Goal: Submit feedback/report problem: Submit feedback/report problem

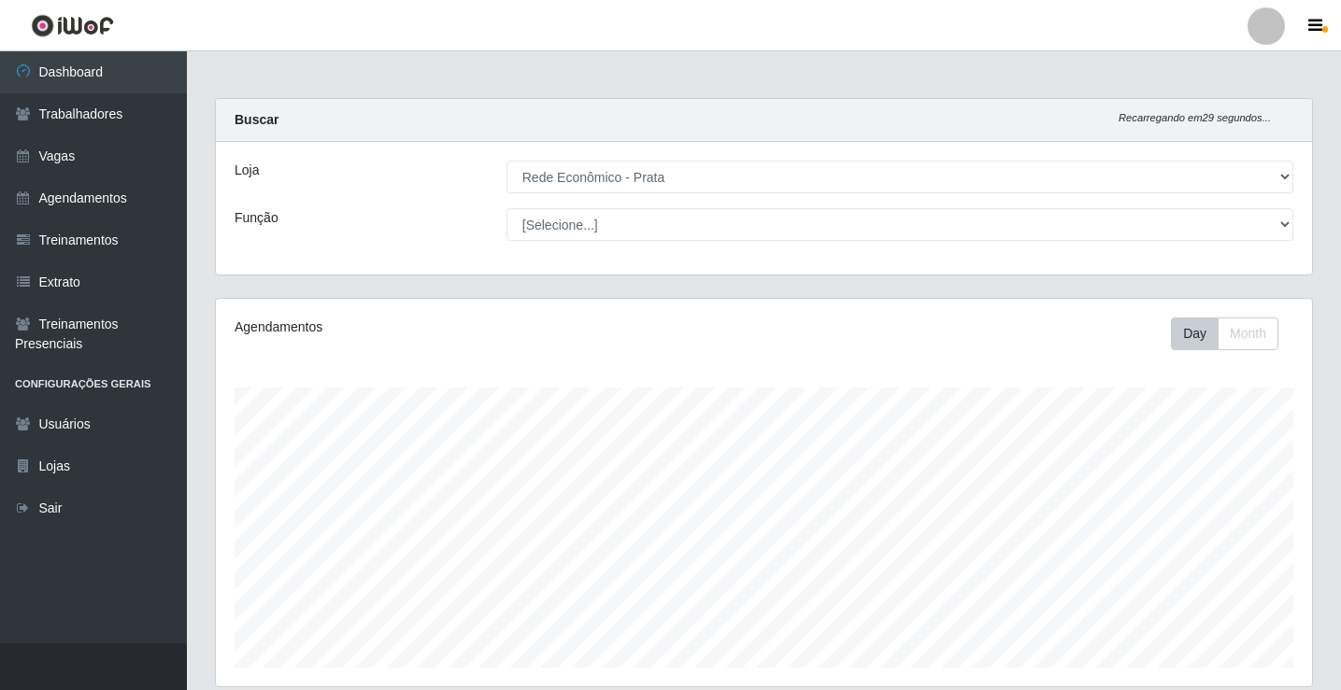
select select "192"
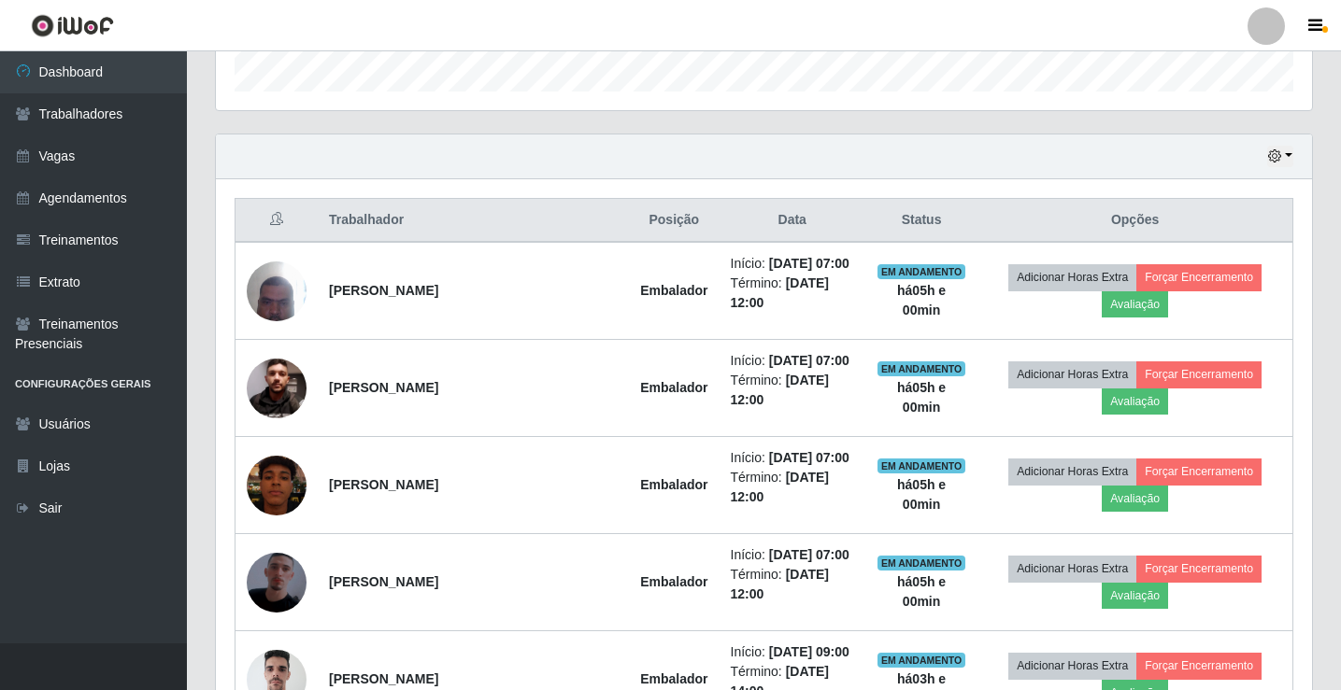
scroll to position [685, 0]
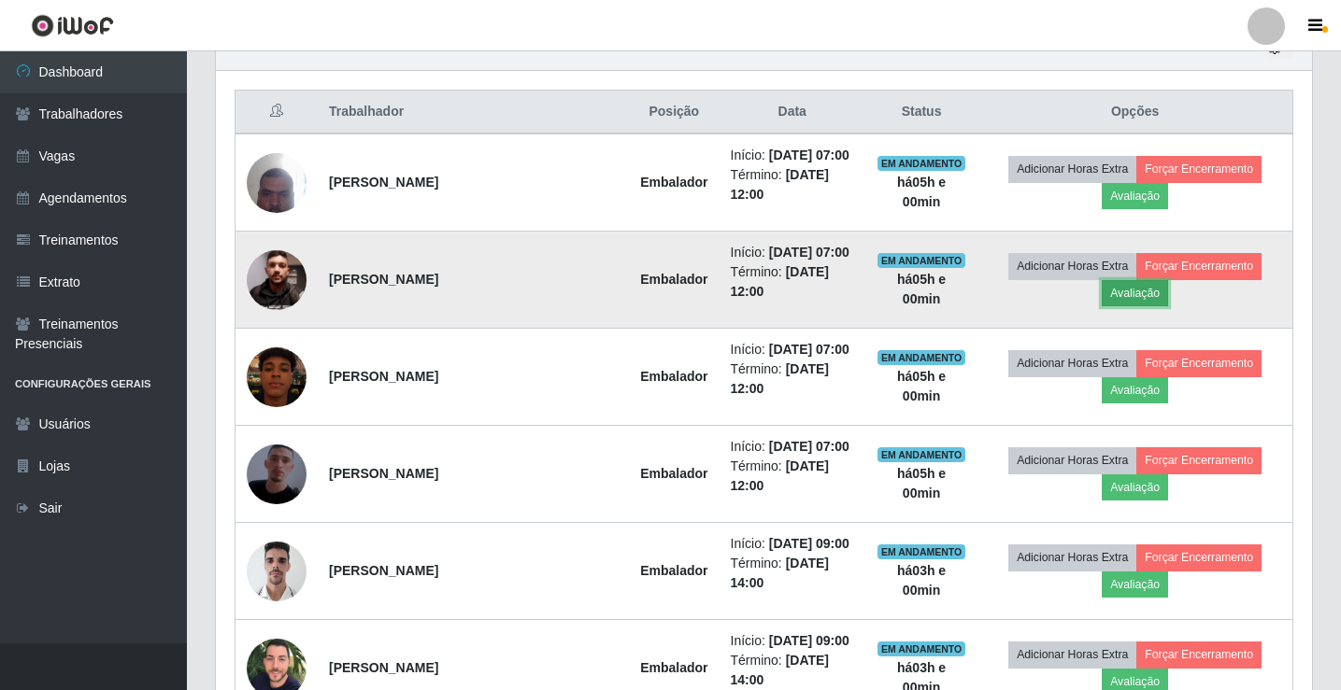
click at [1157, 306] on button "Avaliação" at bounding box center [1134, 293] width 66 height 26
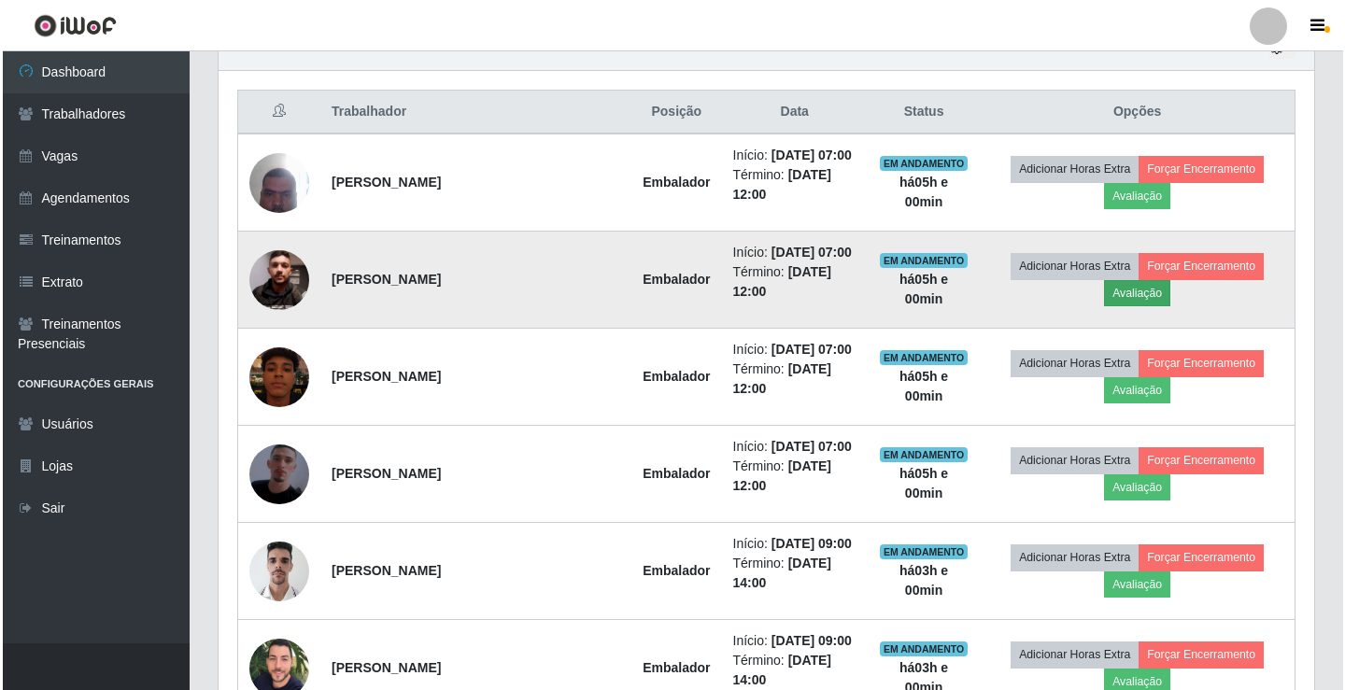
scroll to position [388, 1086]
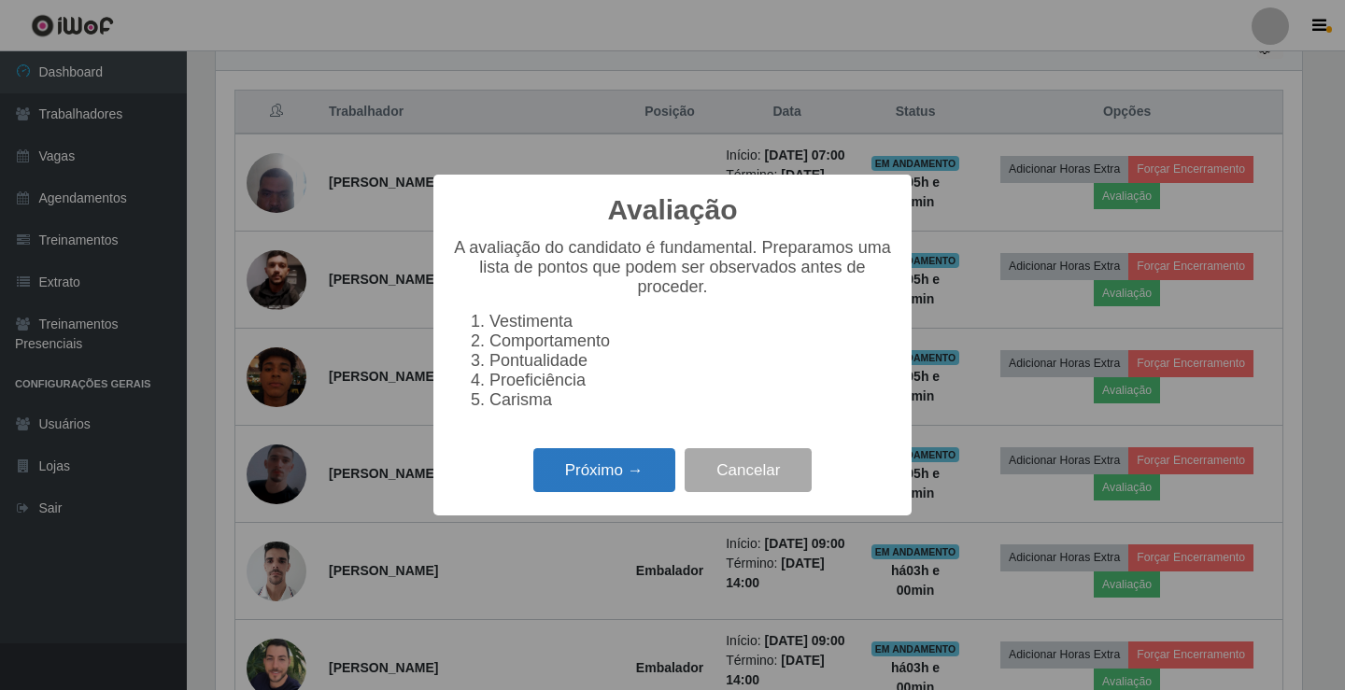
click at [615, 482] on button "Próximo →" at bounding box center [604, 470] width 142 height 44
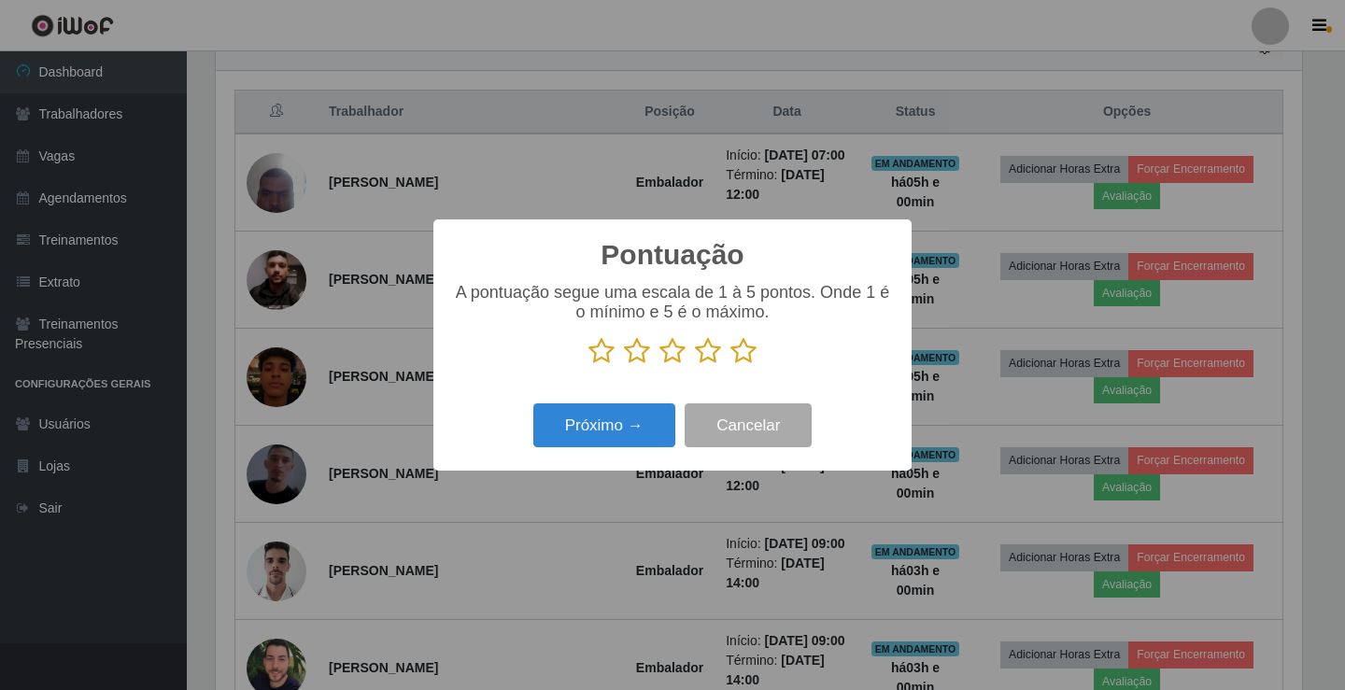
scroll to position [933801, 933103]
click at [745, 357] on icon at bounding box center [744, 351] width 26 height 28
click at [731, 365] on input "radio" at bounding box center [731, 365] width 0 height 0
click at [643, 427] on button "Próximo →" at bounding box center [604, 426] width 142 height 44
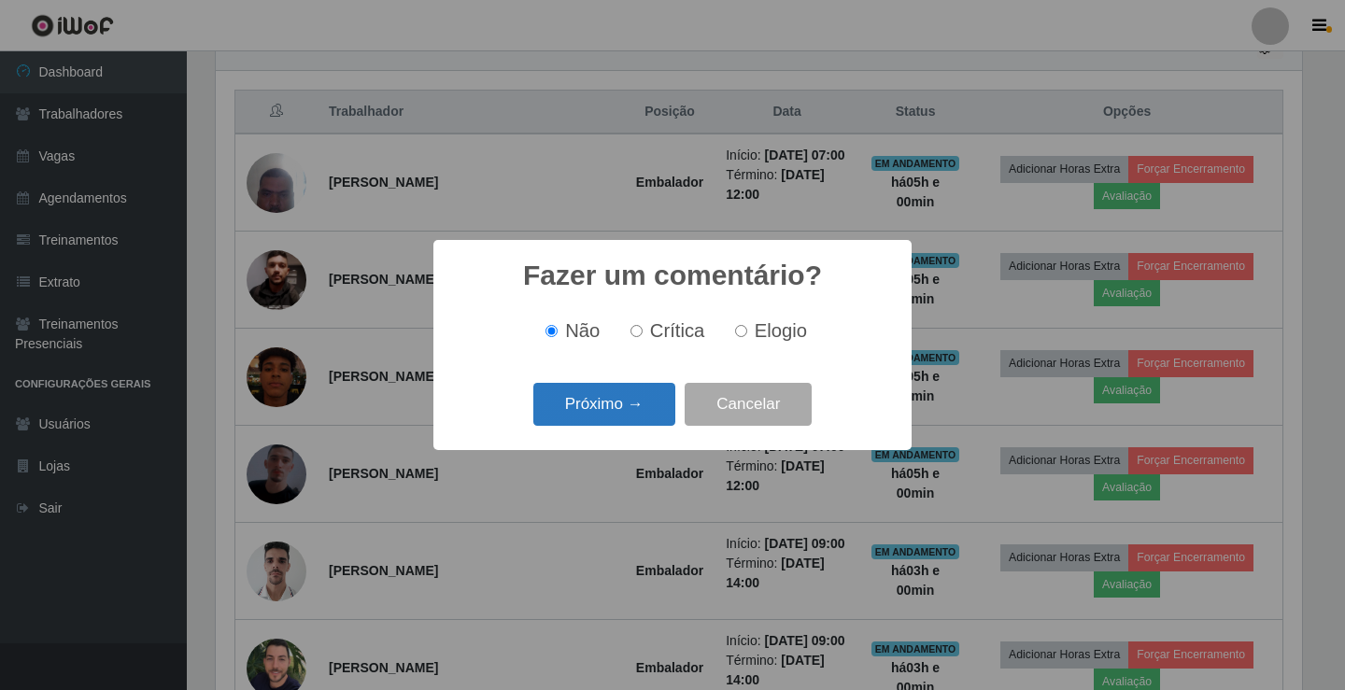
click at [625, 408] on button "Próximo →" at bounding box center [604, 405] width 142 height 44
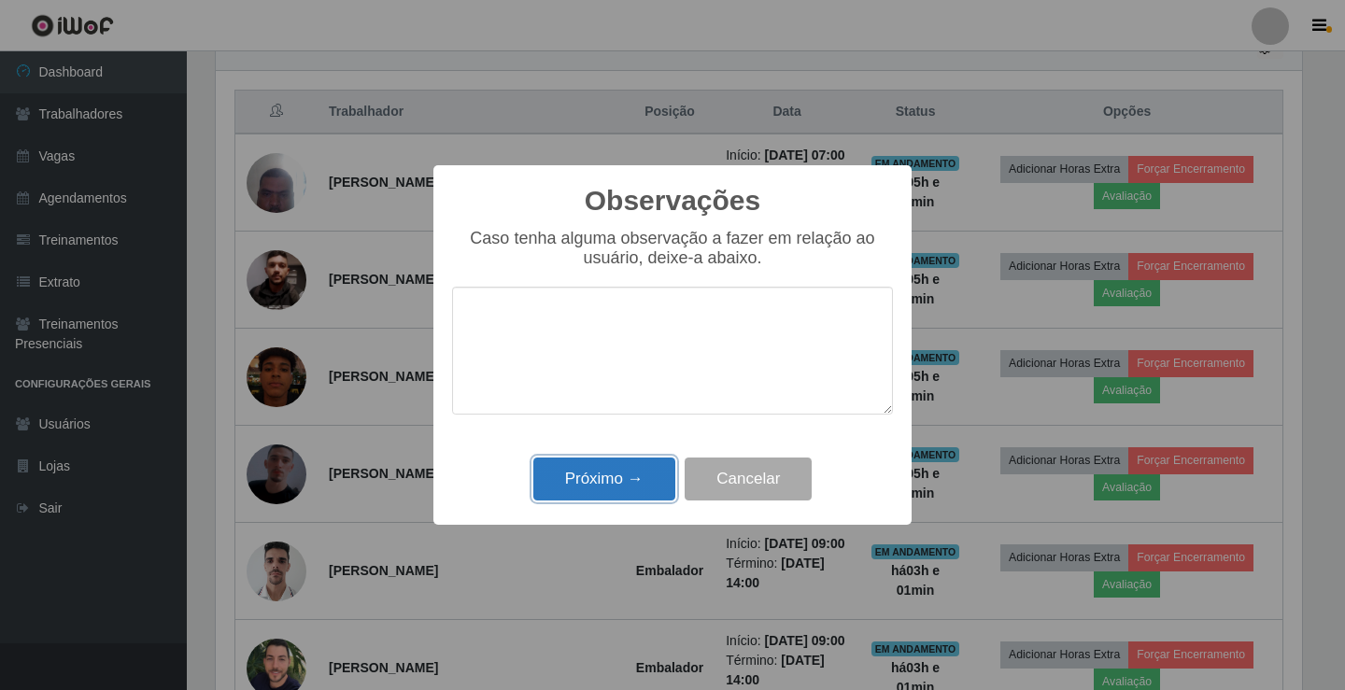
click at [629, 461] on button "Próximo →" at bounding box center [604, 480] width 142 height 44
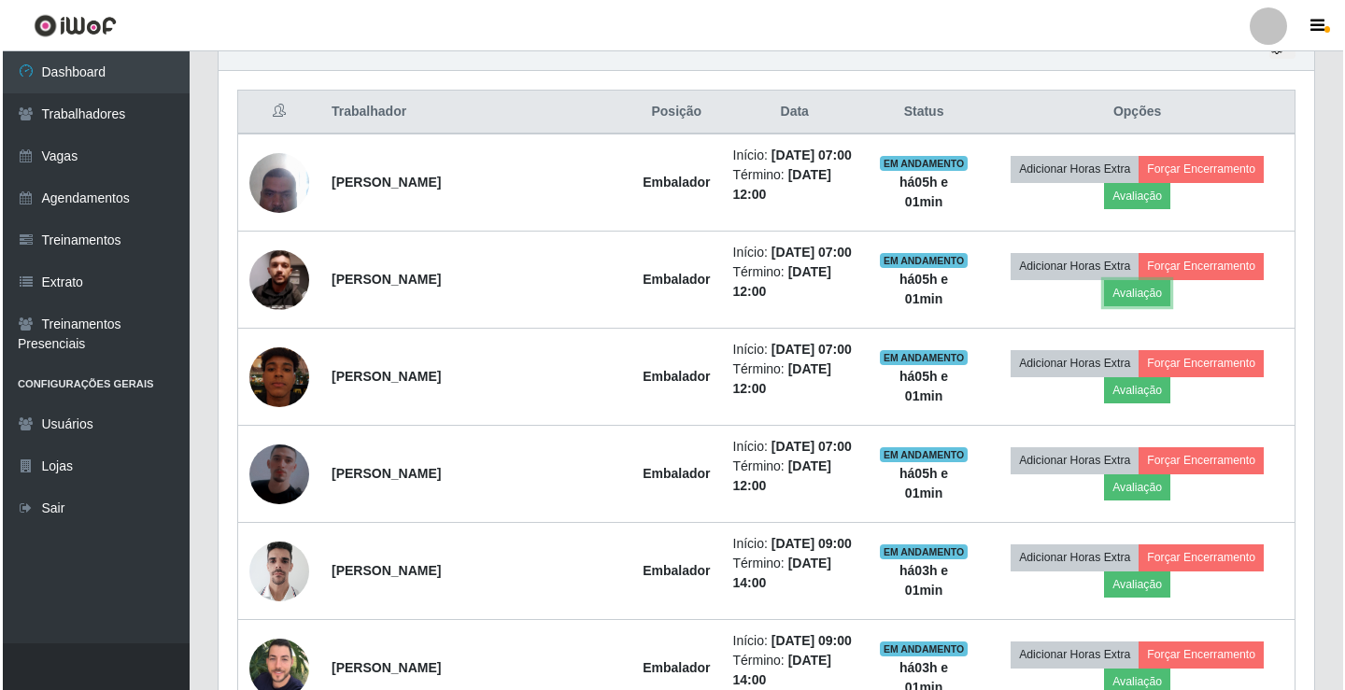
scroll to position [388, 1096]
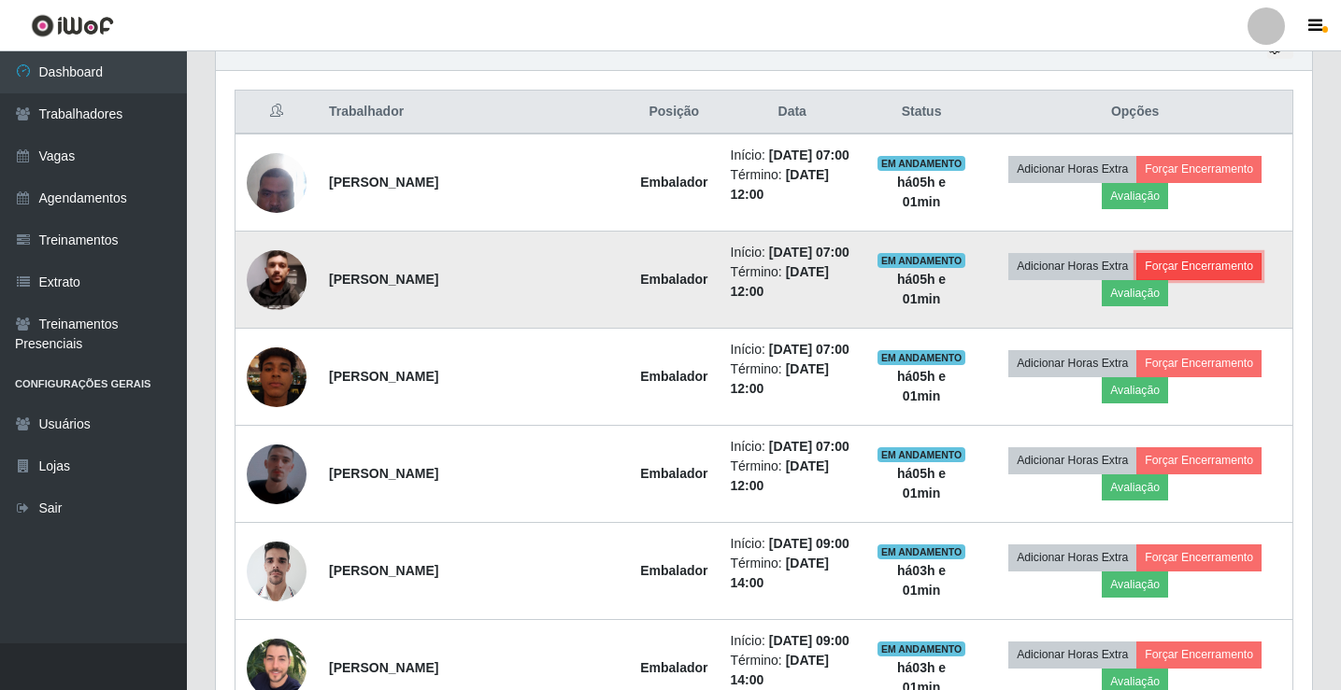
click at [1234, 279] on button "Forçar Encerramento" at bounding box center [1198, 266] width 125 height 26
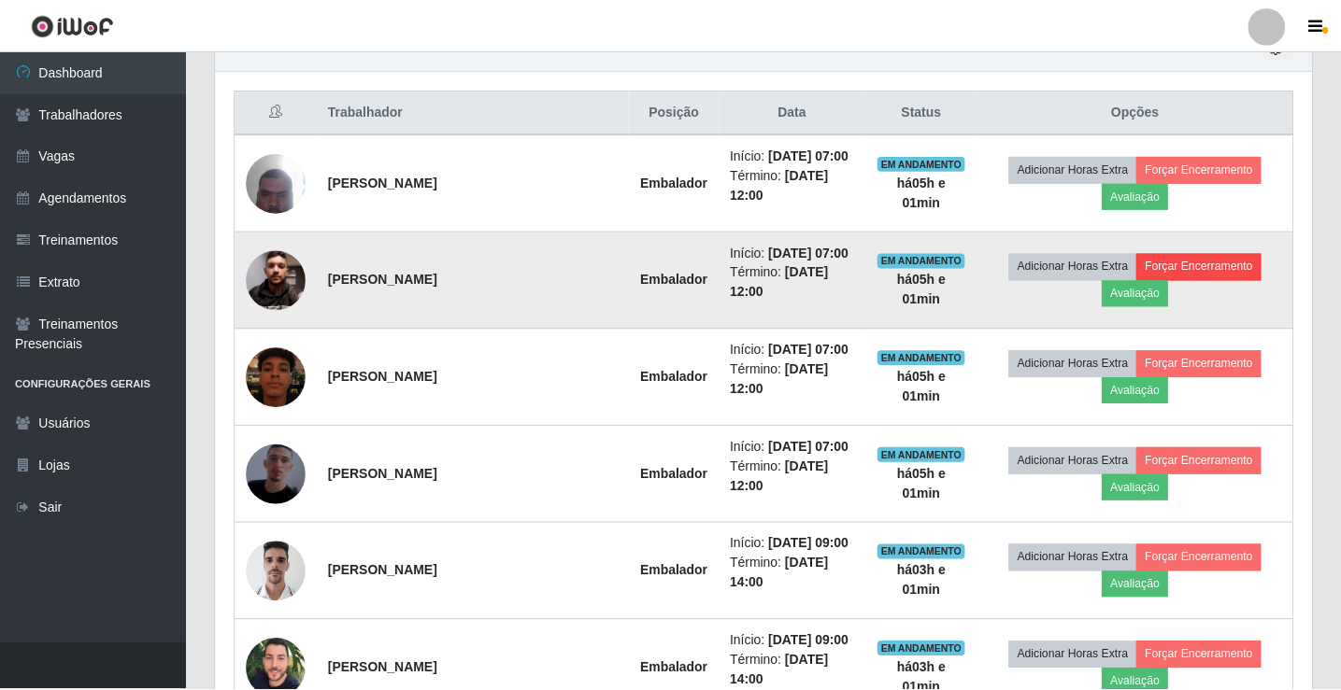
scroll to position [388, 1086]
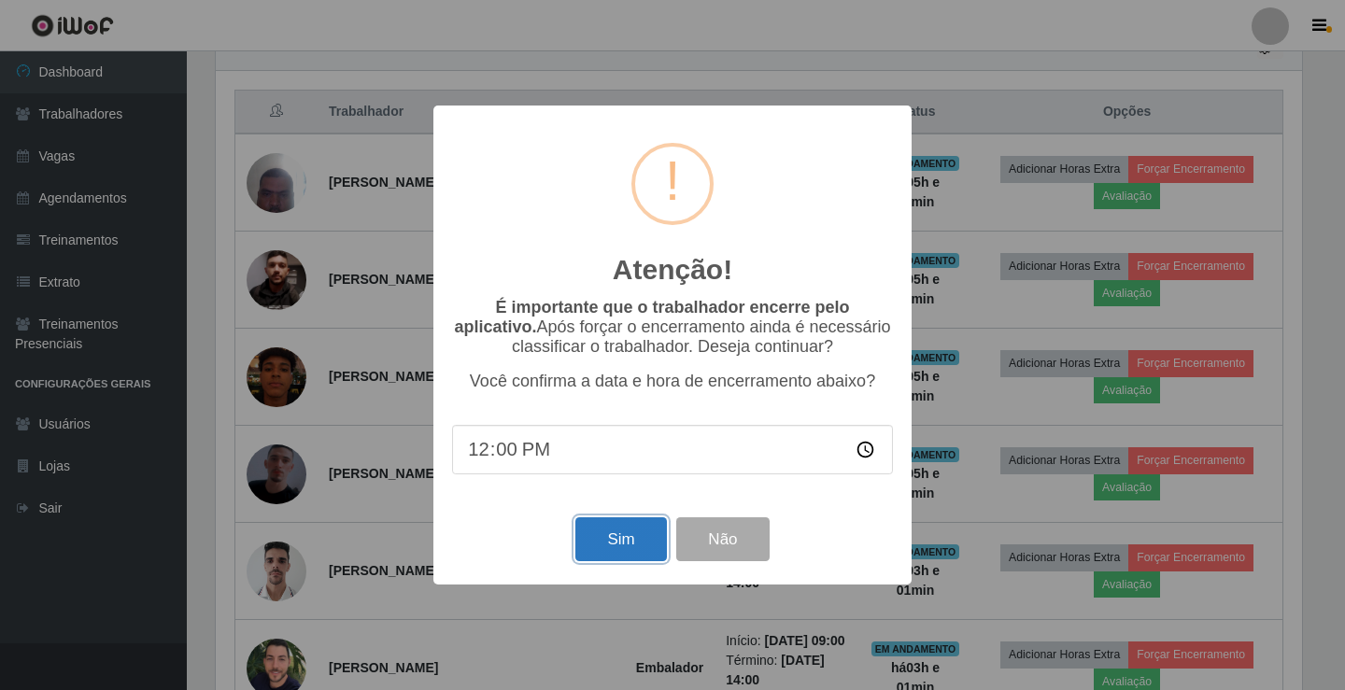
click at [610, 548] on button "Sim" at bounding box center [620, 540] width 91 height 44
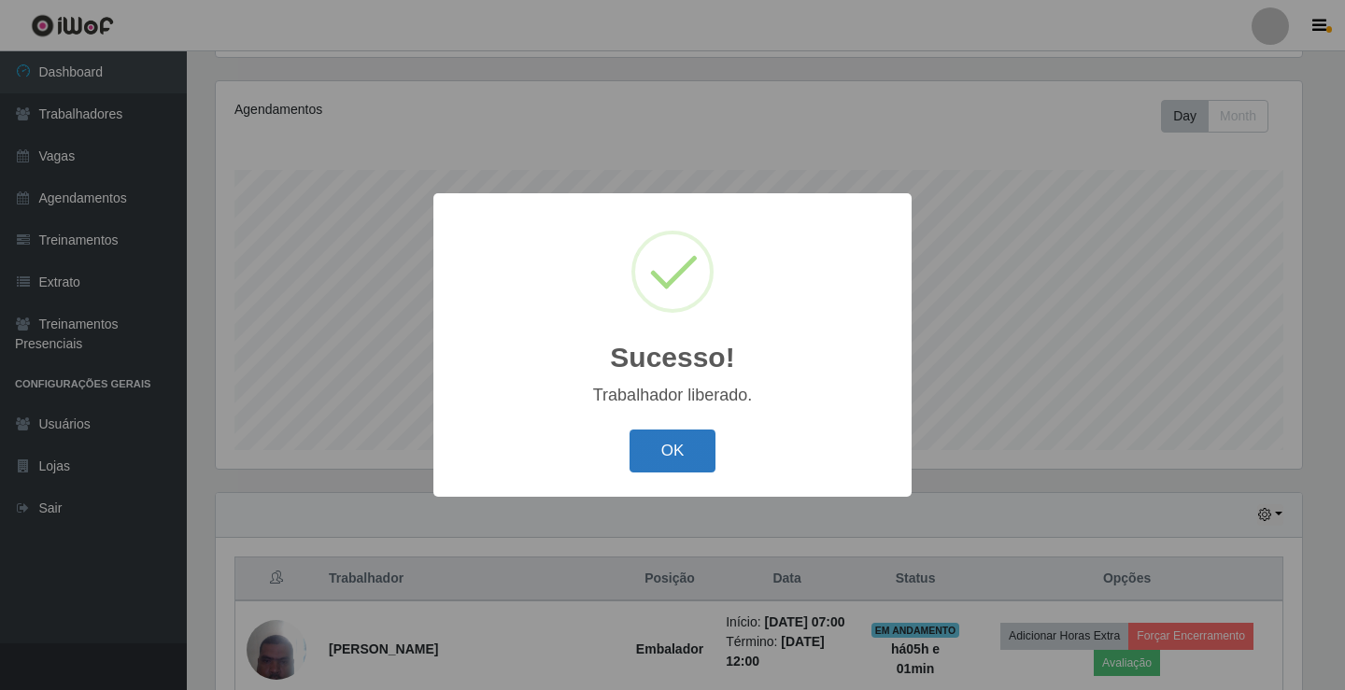
click at [679, 446] on button "OK" at bounding box center [673, 452] width 87 height 44
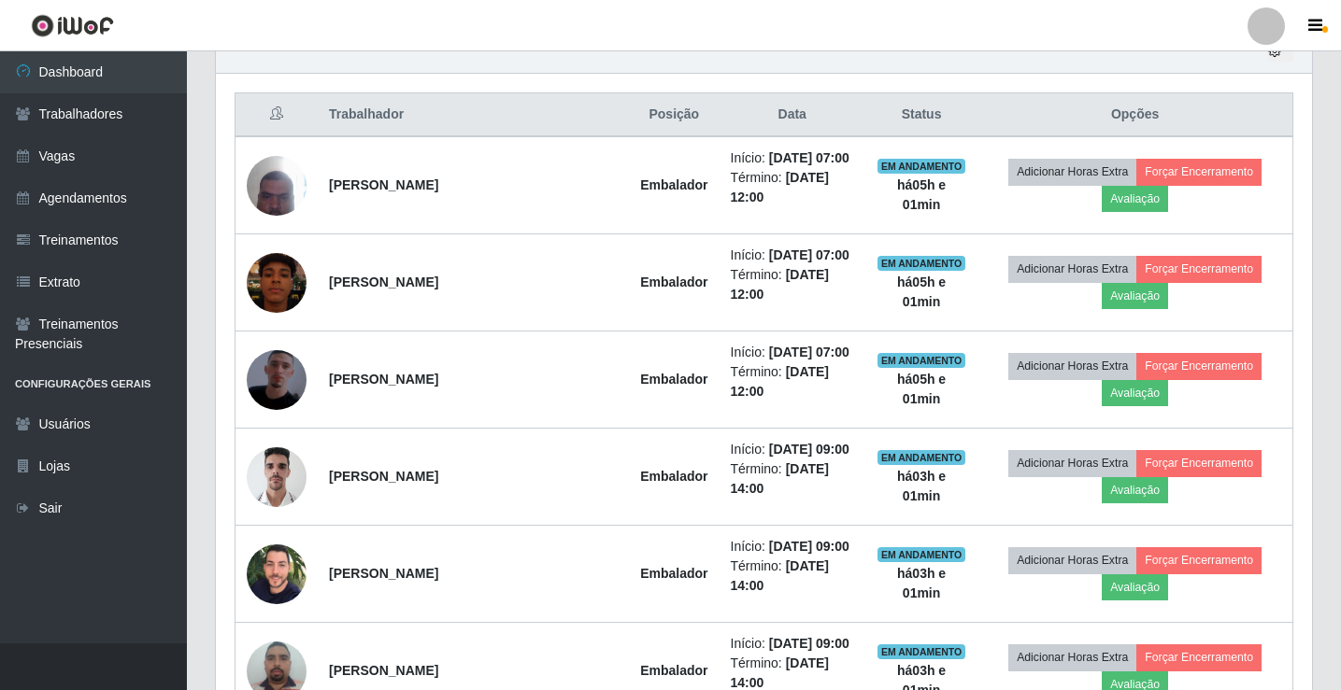
scroll to position [685, 0]
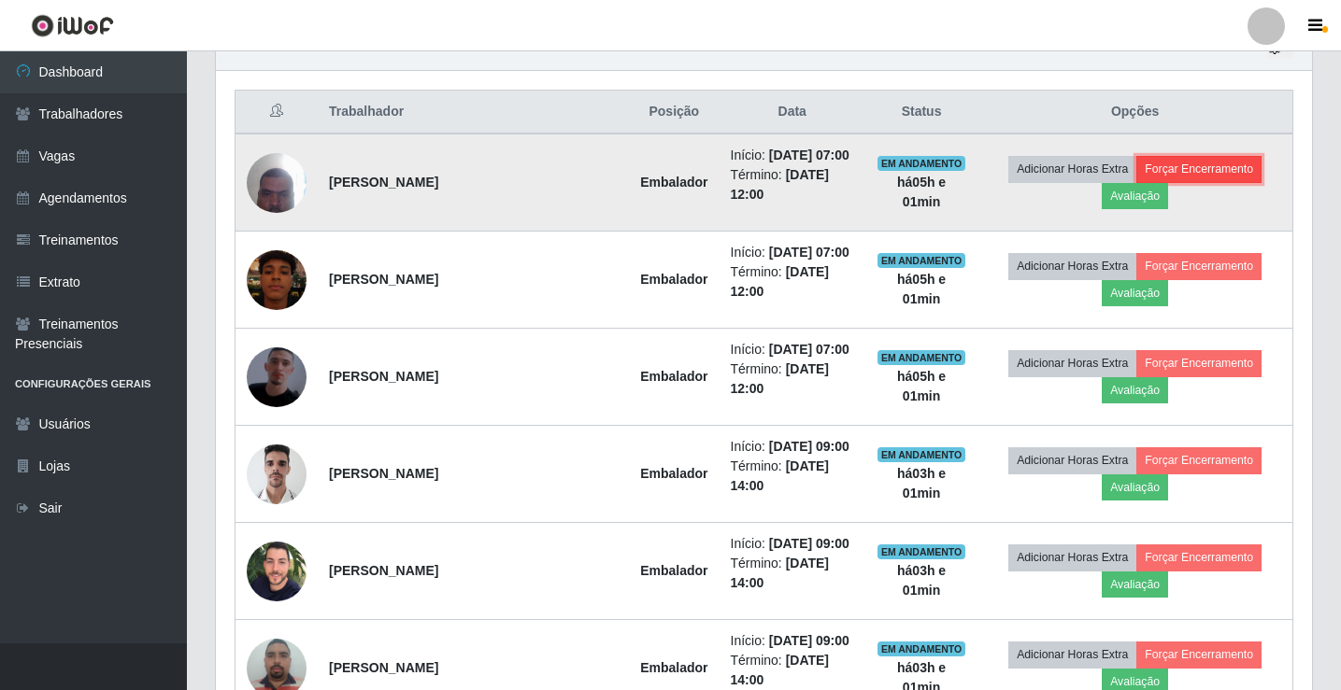
click at [1219, 182] on button "Forçar Encerramento" at bounding box center [1198, 169] width 125 height 26
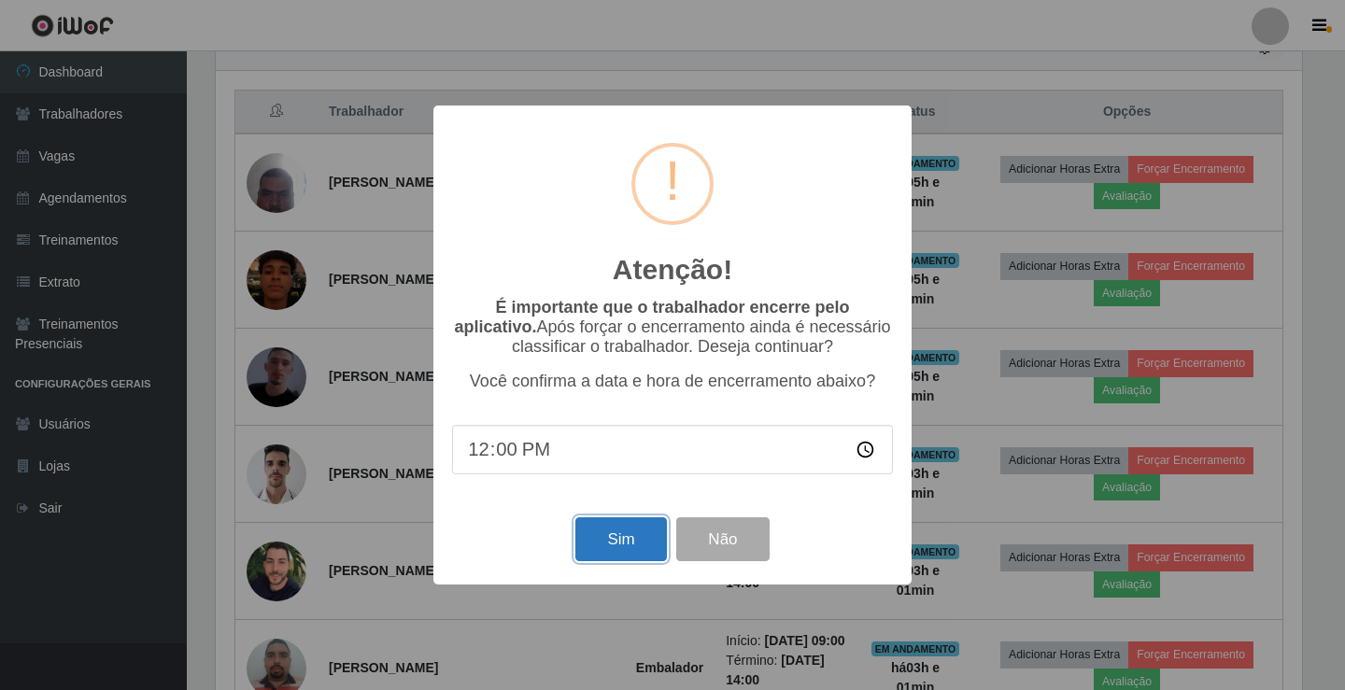
click at [632, 547] on button "Sim" at bounding box center [620, 540] width 91 height 44
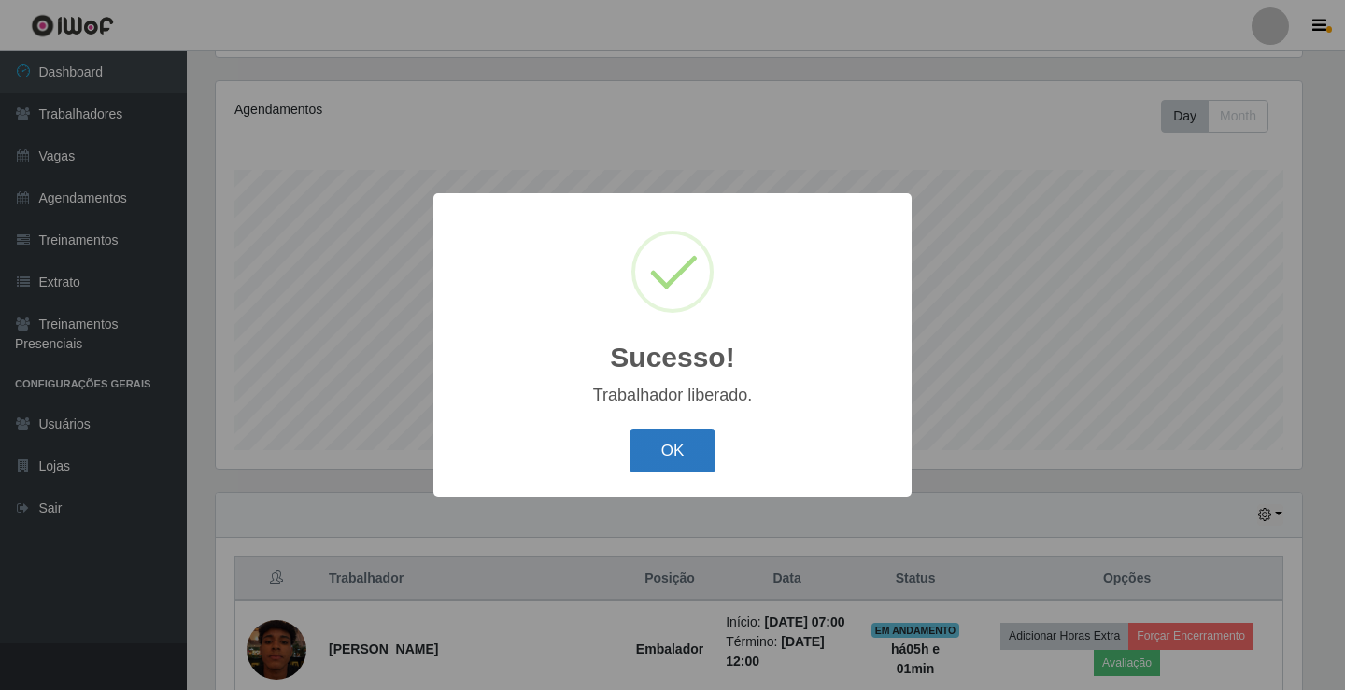
click at [673, 464] on button "OK" at bounding box center [673, 452] width 87 height 44
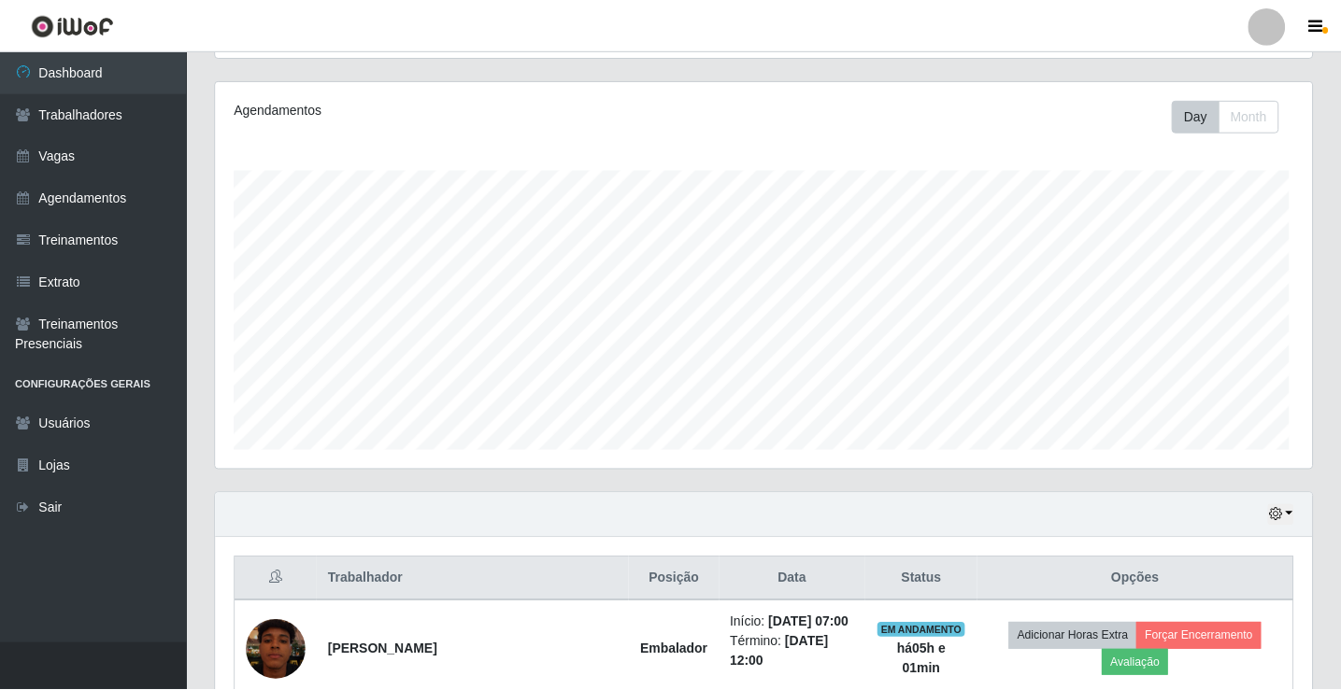
scroll to position [0, 0]
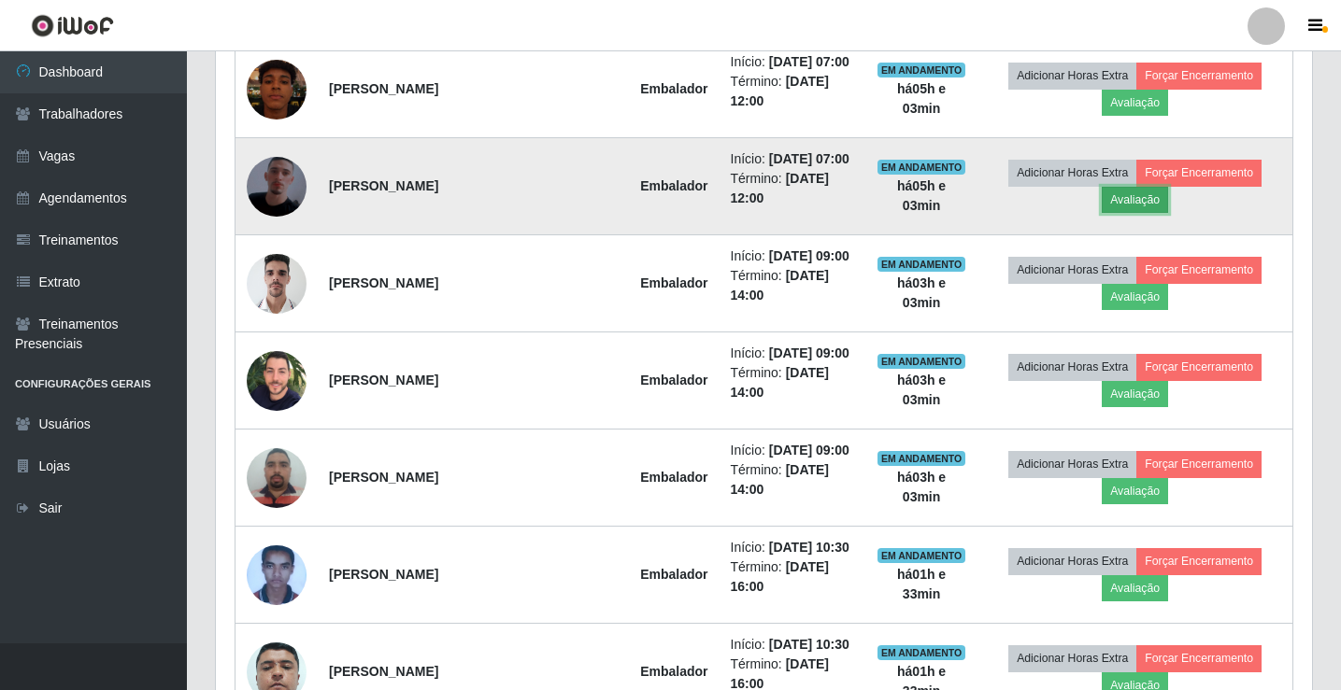
click at [1130, 213] on button "Avaliação" at bounding box center [1134, 200] width 66 height 26
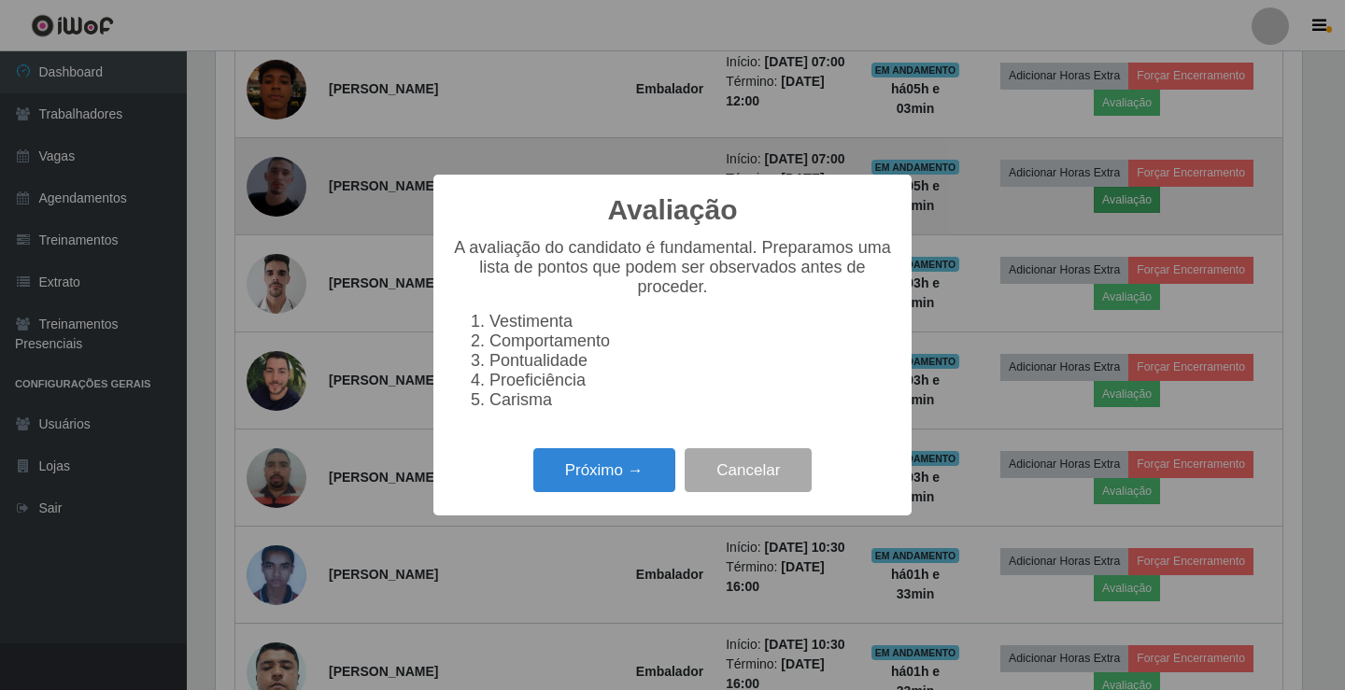
scroll to position [388, 1086]
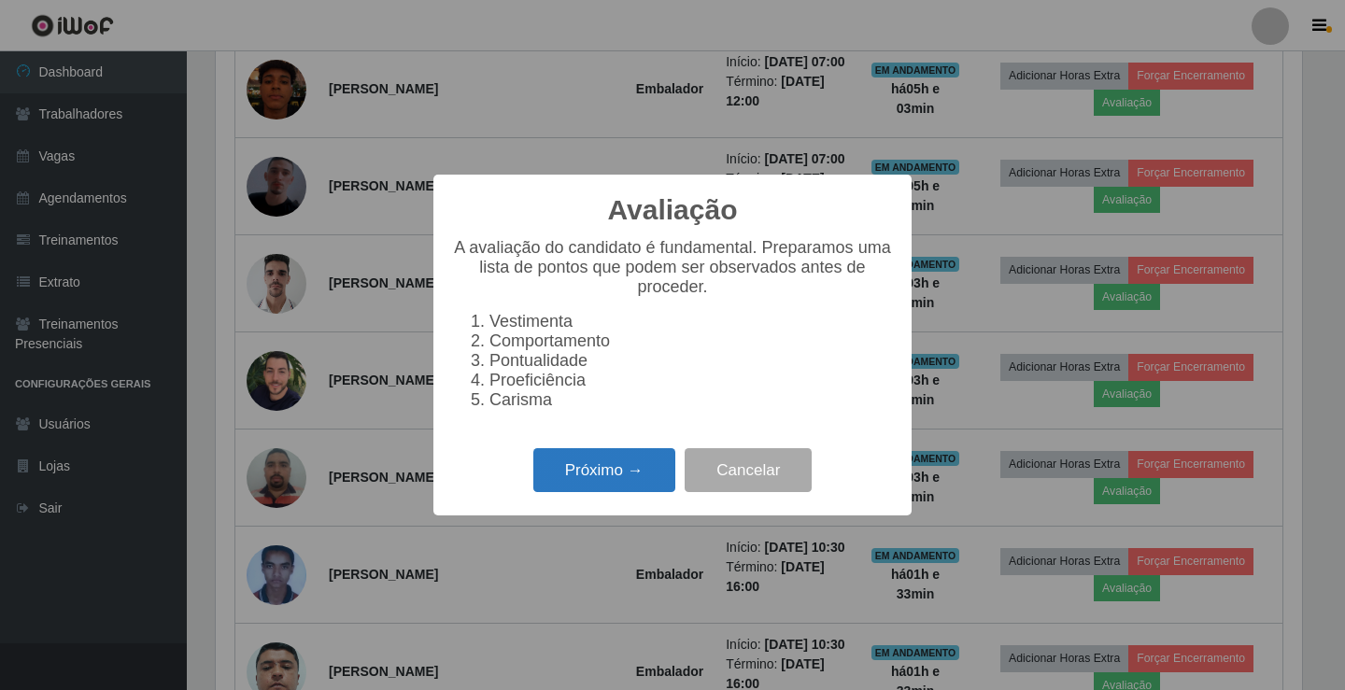
click at [634, 480] on button "Próximo →" at bounding box center [604, 470] width 142 height 44
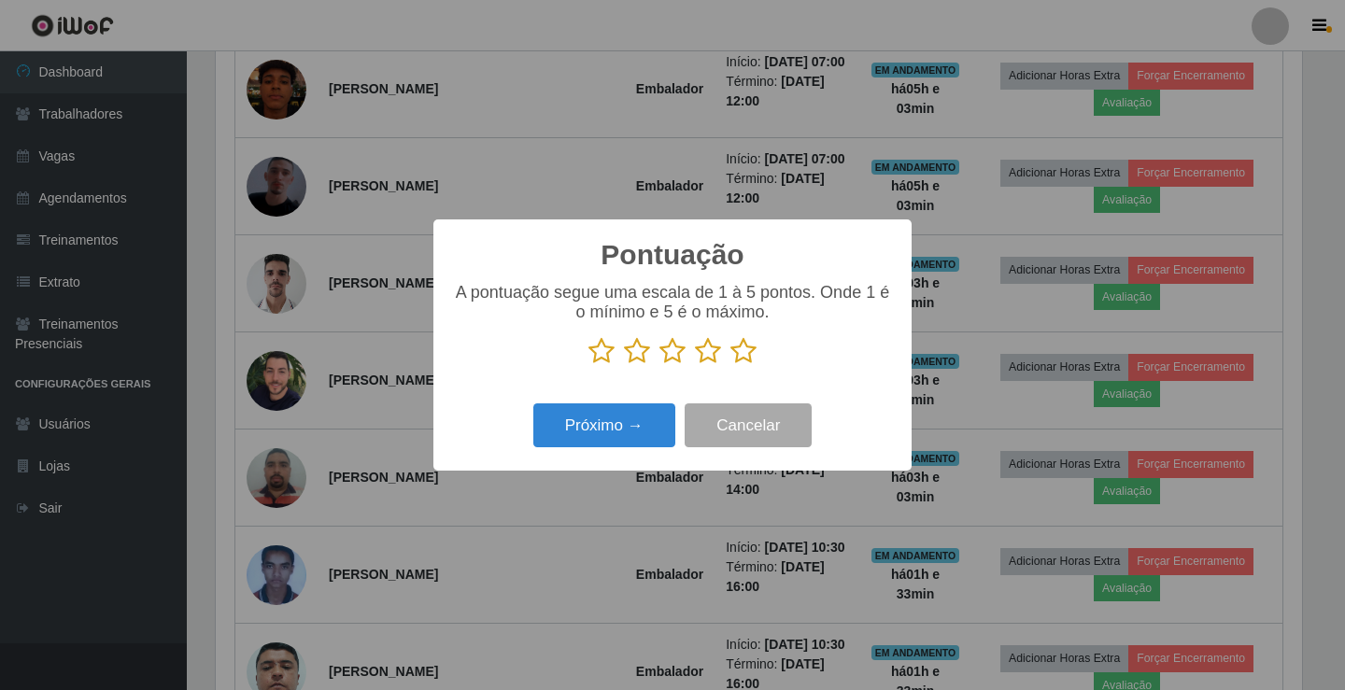
click at [729, 356] on p at bounding box center [672, 351] width 441 height 28
click at [752, 356] on icon at bounding box center [744, 351] width 26 height 28
click at [731, 365] on input "radio" at bounding box center [731, 365] width 0 height 0
click at [630, 430] on button "Próximo →" at bounding box center [604, 426] width 142 height 44
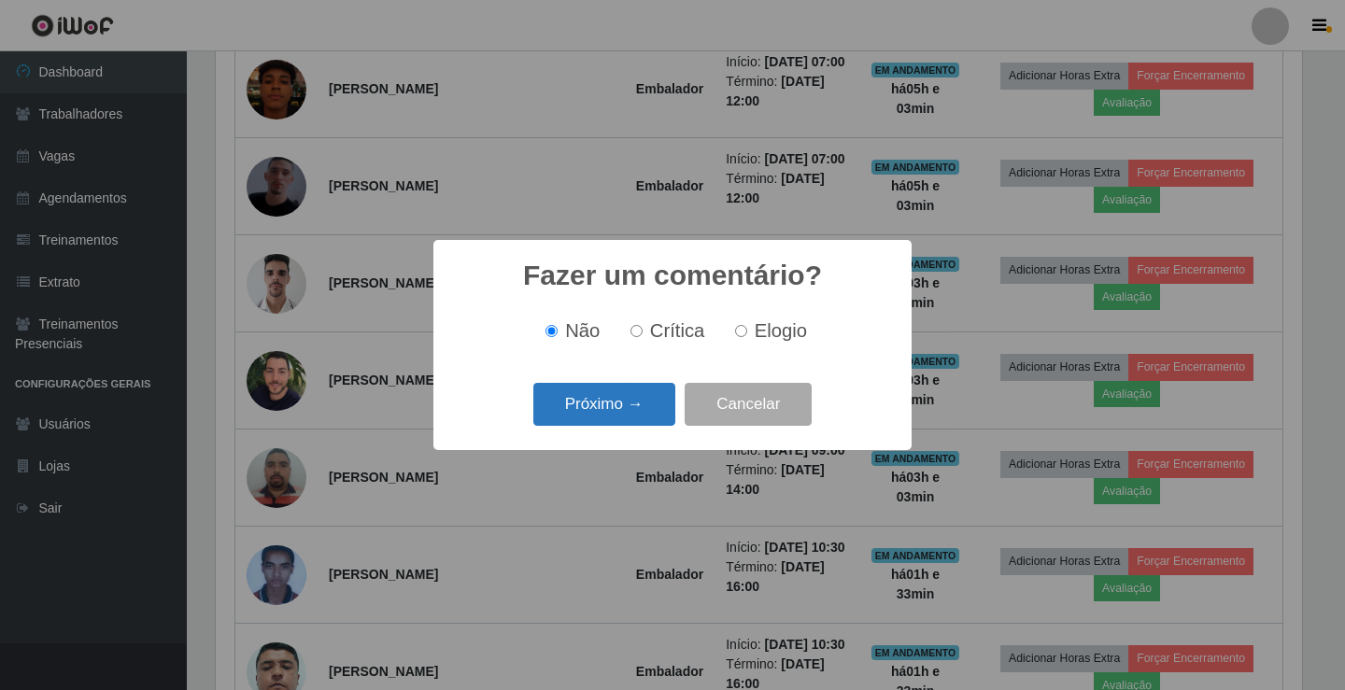
click at [634, 410] on button "Próximo →" at bounding box center [604, 405] width 142 height 44
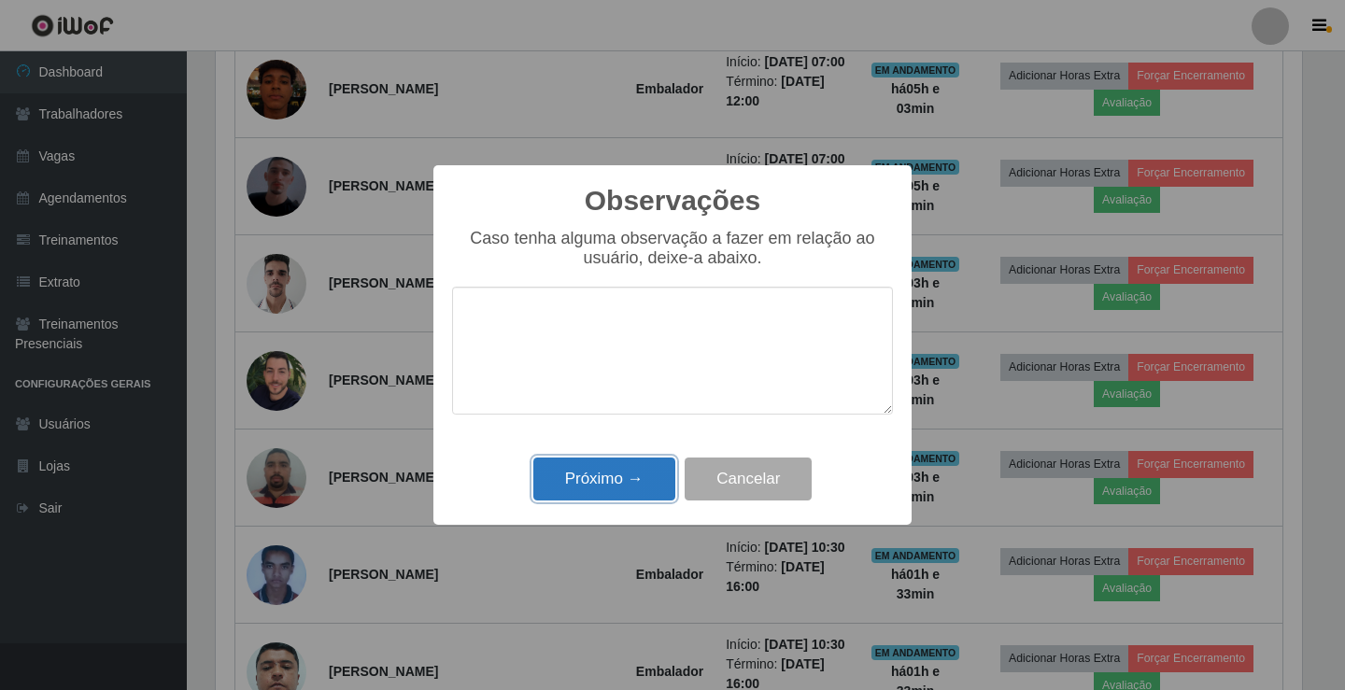
click at [631, 489] on button "Próximo →" at bounding box center [604, 480] width 142 height 44
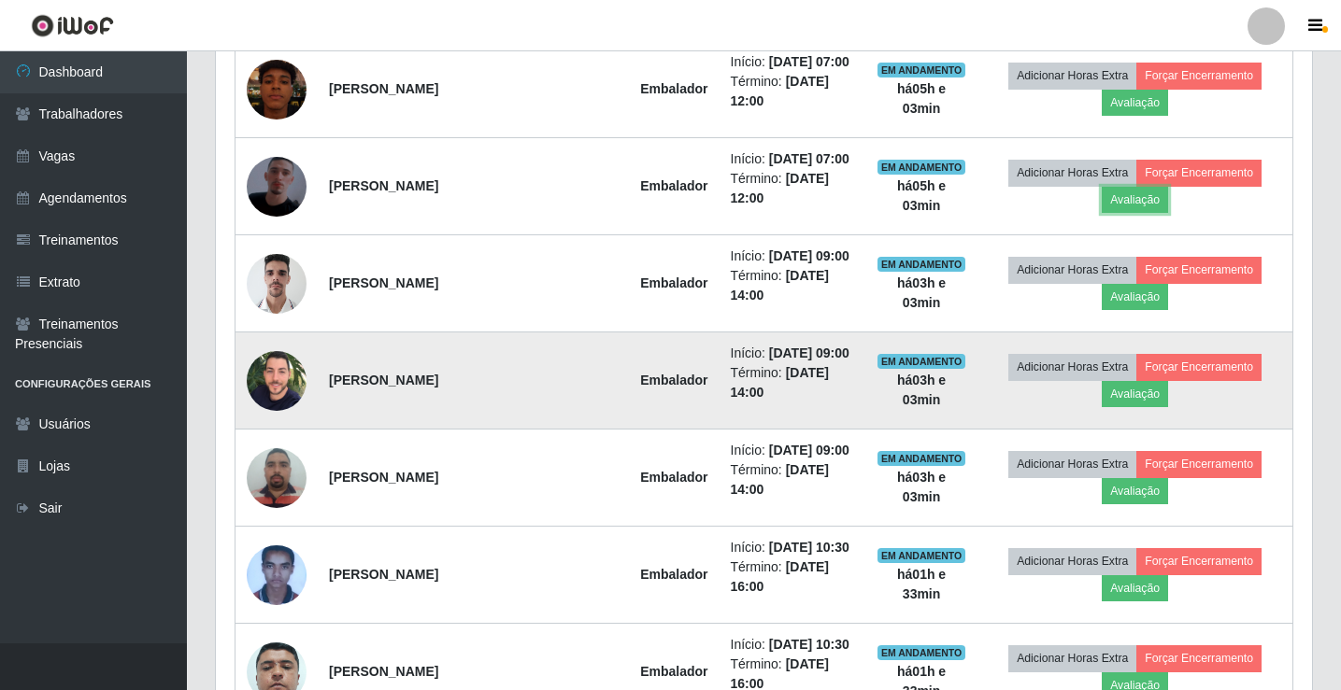
scroll to position [388, 1096]
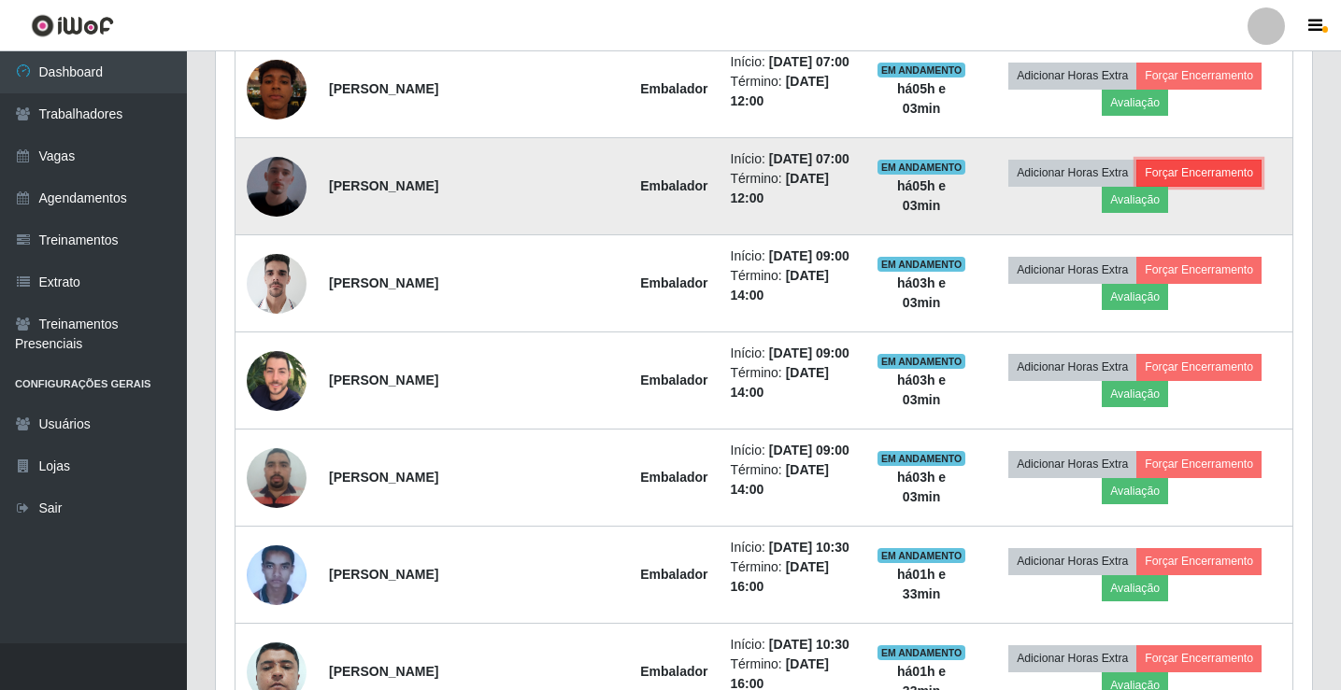
click at [1237, 186] on button "Forçar Encerramento" at bounding box center [1198, 173] width 125 height 26
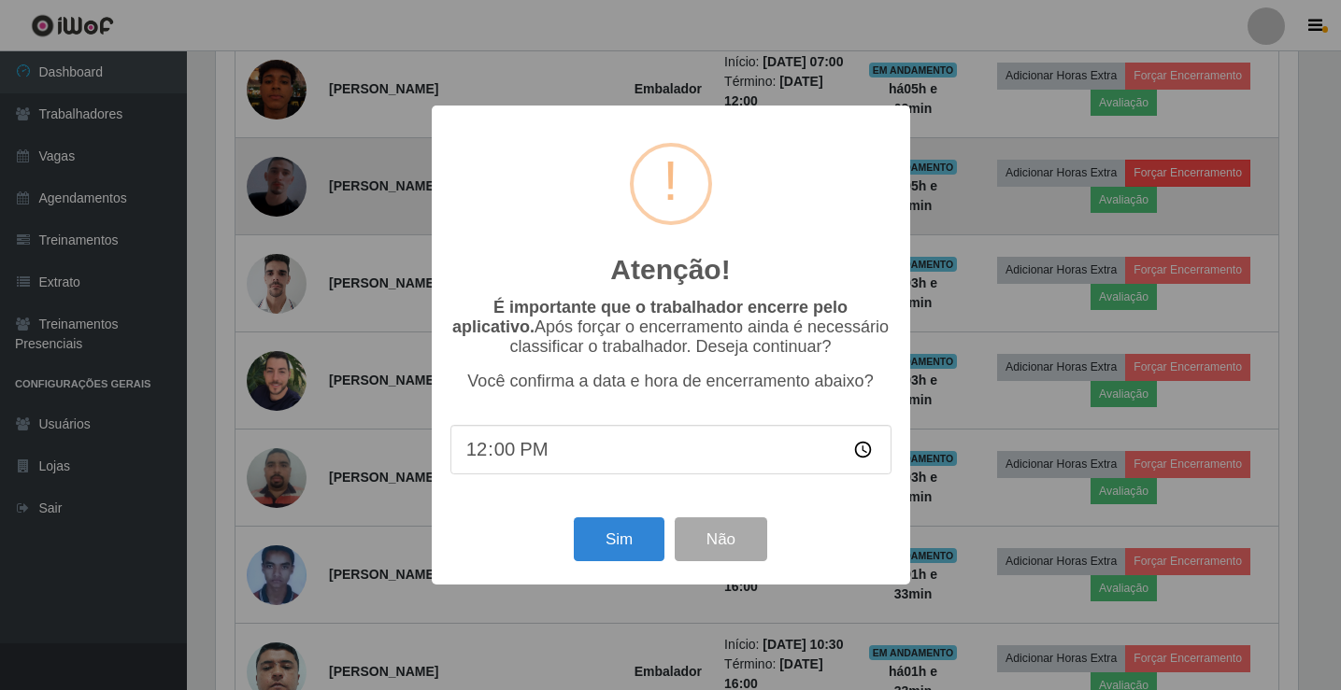
scroll to position [388, 1086]
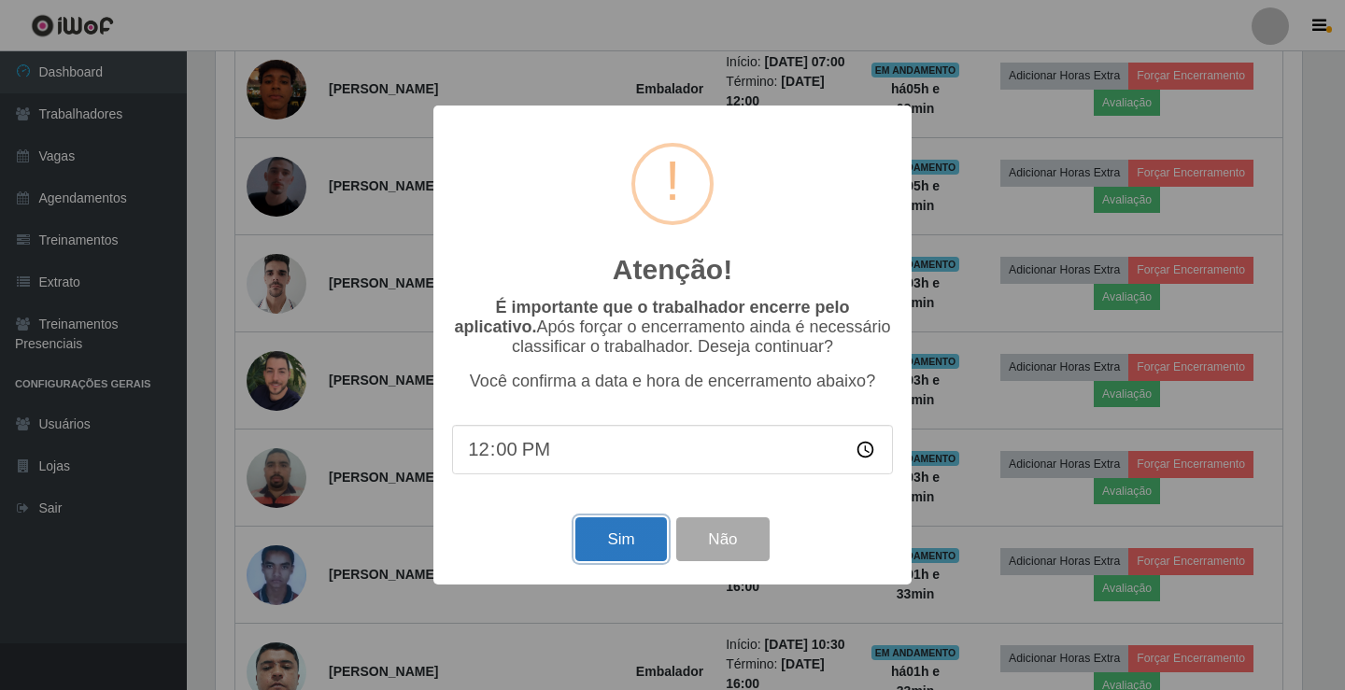
click at [633, 547] on button "Sim" at bounding box center [620, 540] width 91 height 44
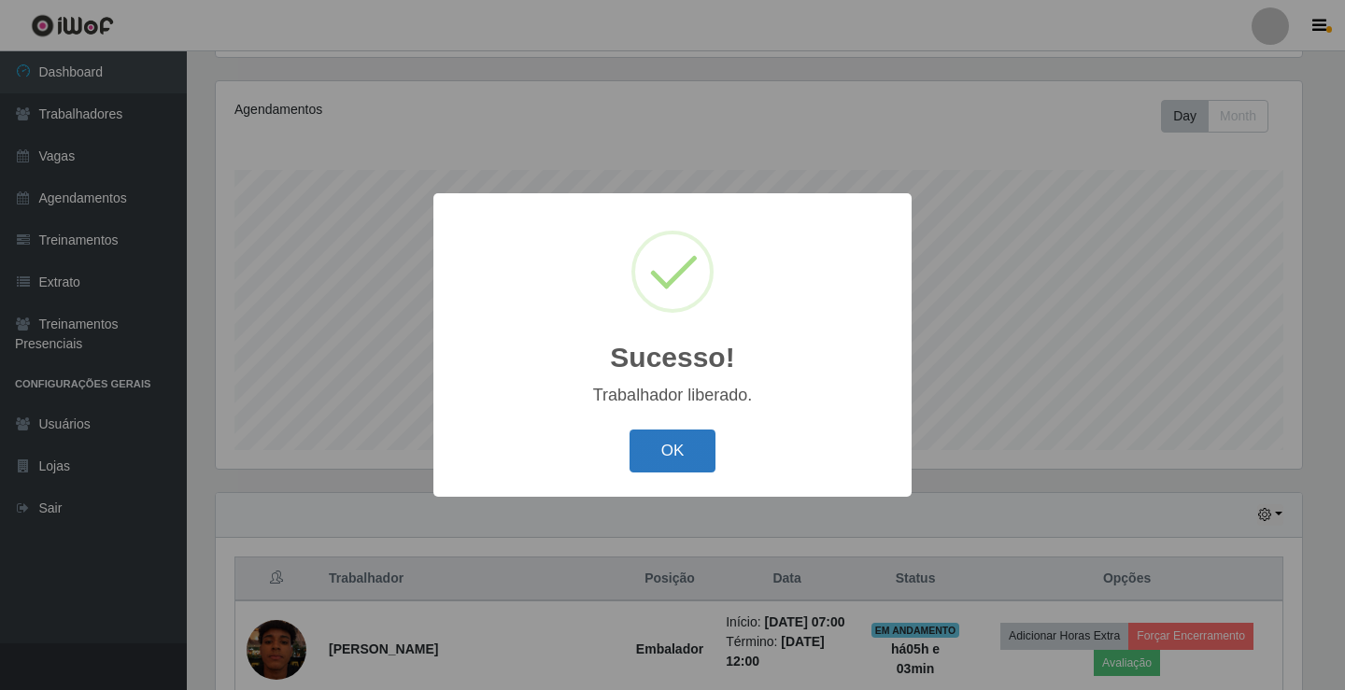
click at [666, 448] on button "OK" at bounding box center [673, 452] width 87 height 44
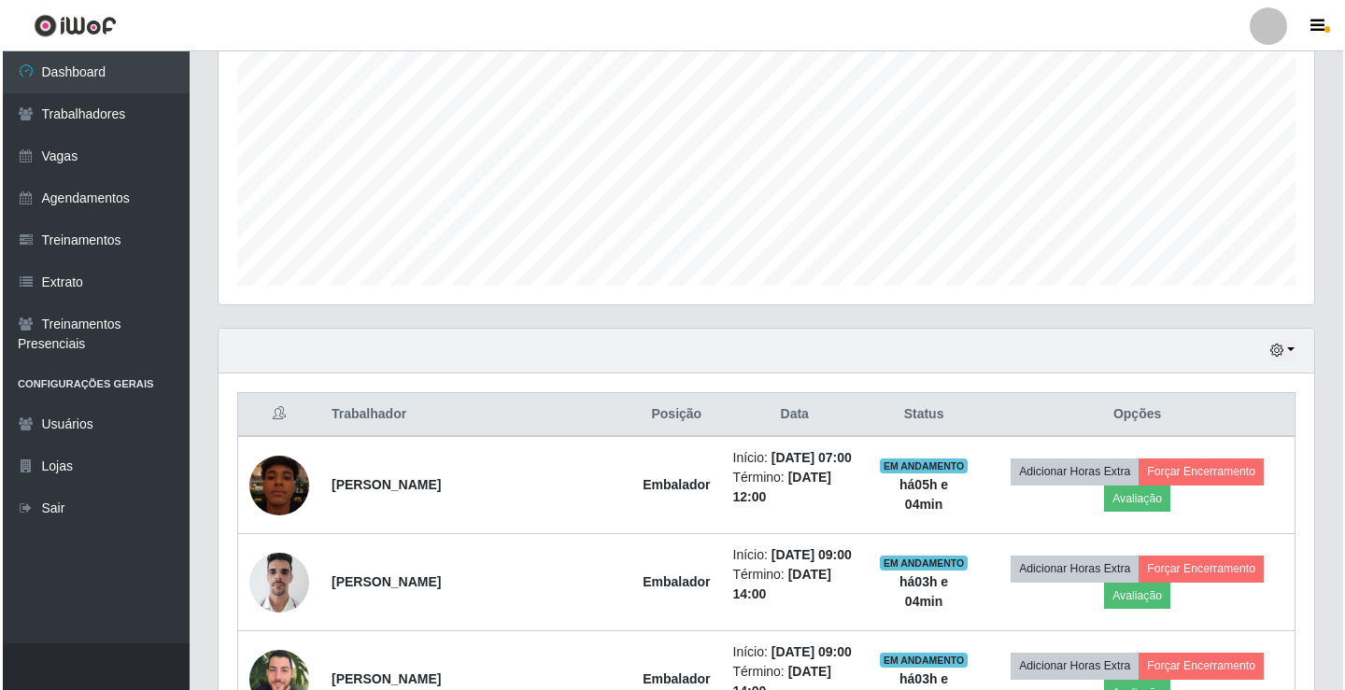
scroll to position [498, 0]
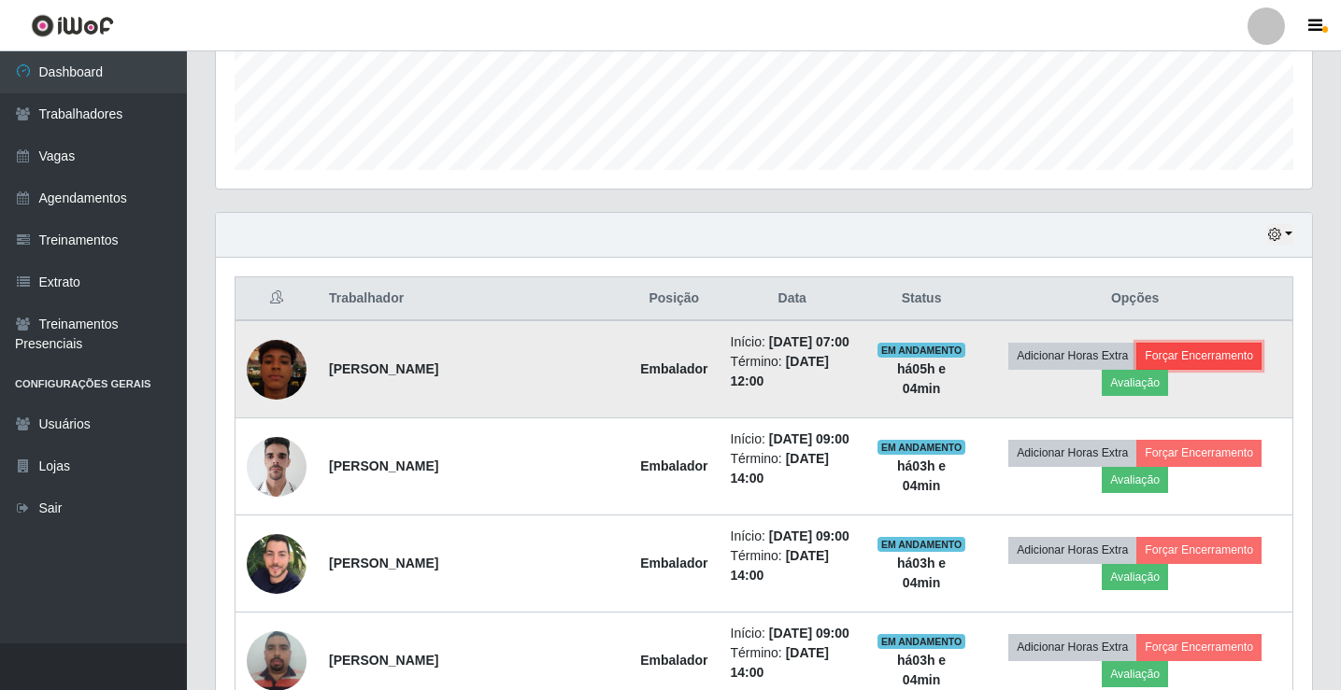
click at [1261, 369] on button "Forçar Encerramento" at bounding box center [1198, 356] width 125 height 26
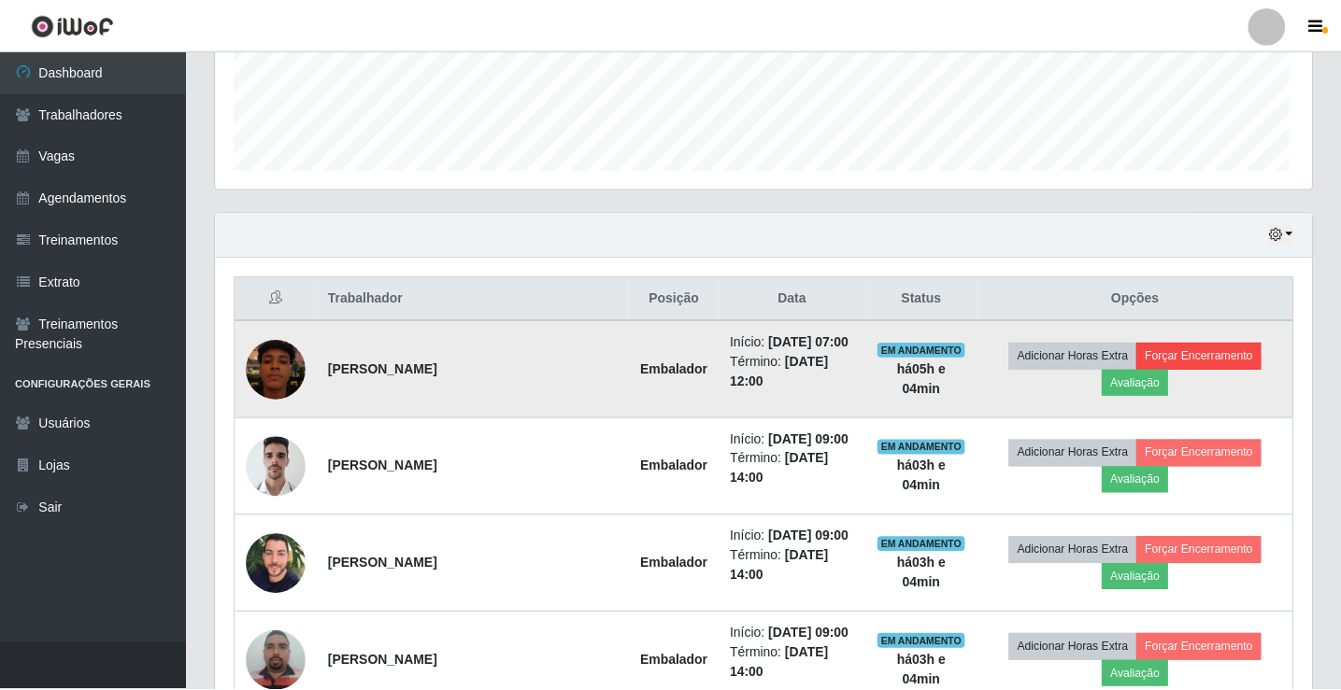
scroll to position [388, 1086]
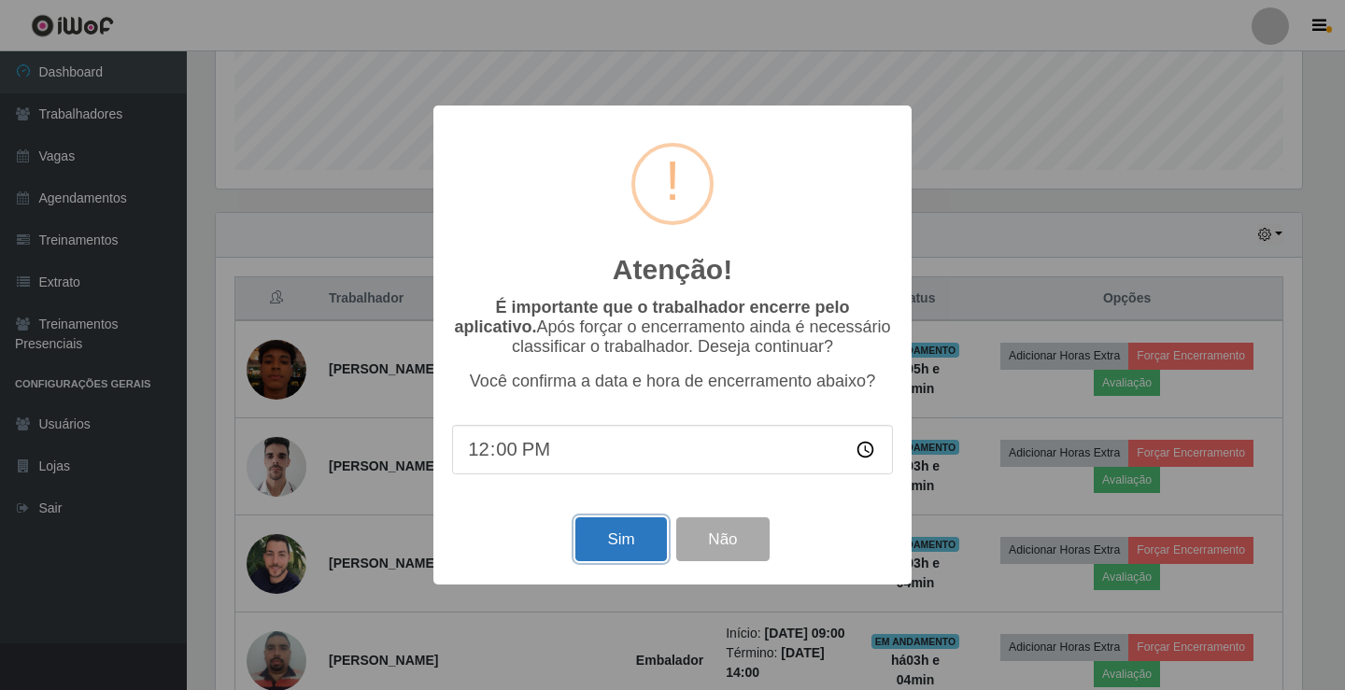
click at [610, 543] on button "Sim" at bounding box center [620, 540] width 91 height 44
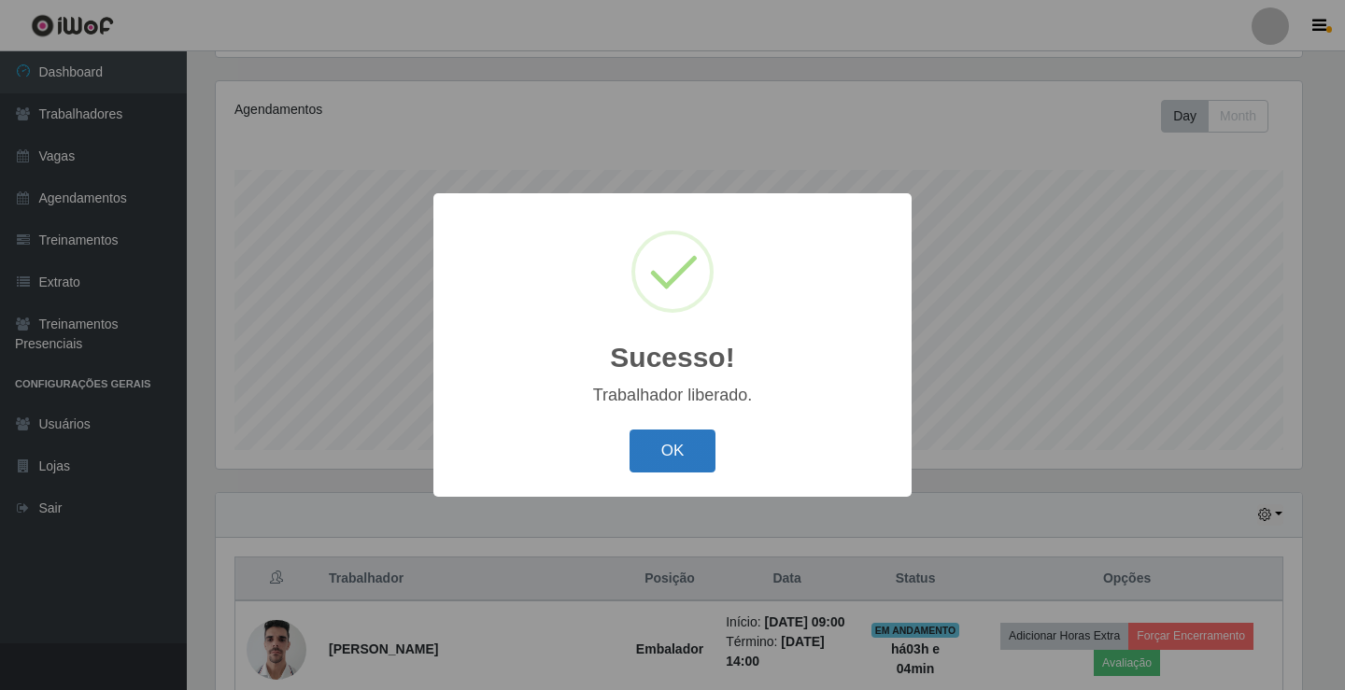
click at [698, 453] on button "OK" at bounding box center [673, 452] width 87 height 44
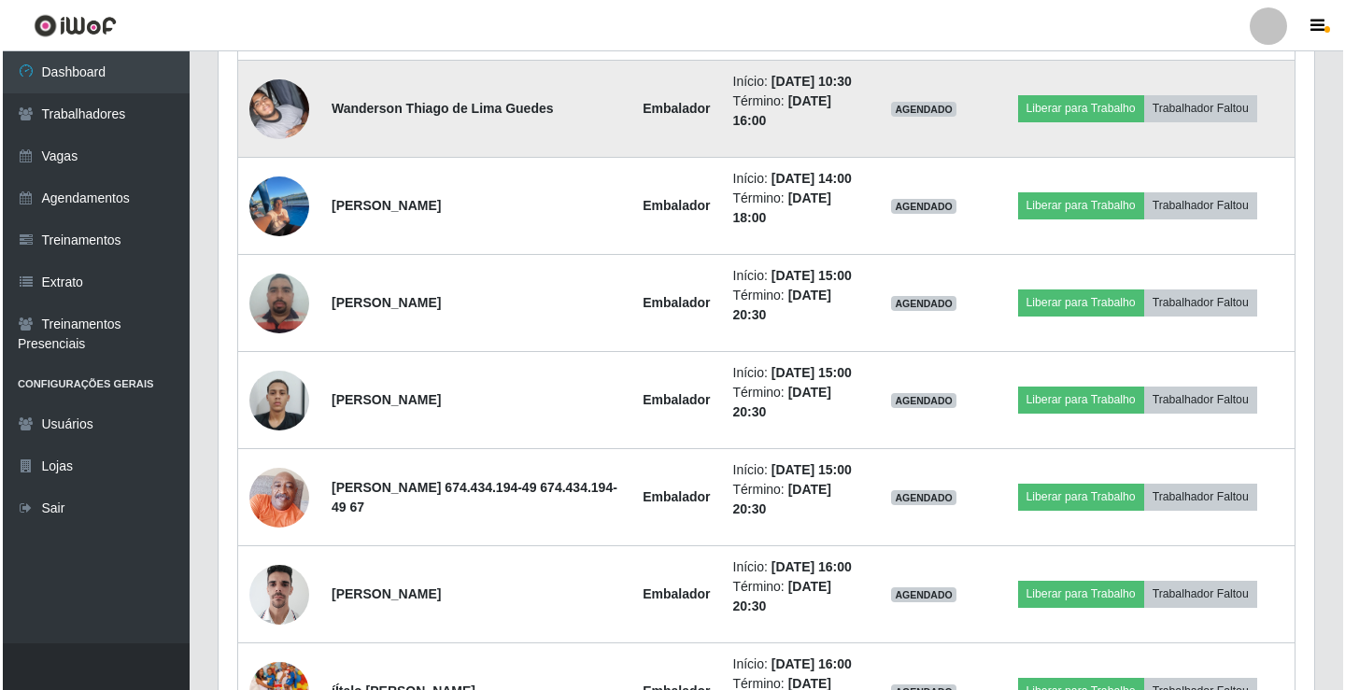
scroll to position [1245, 0]
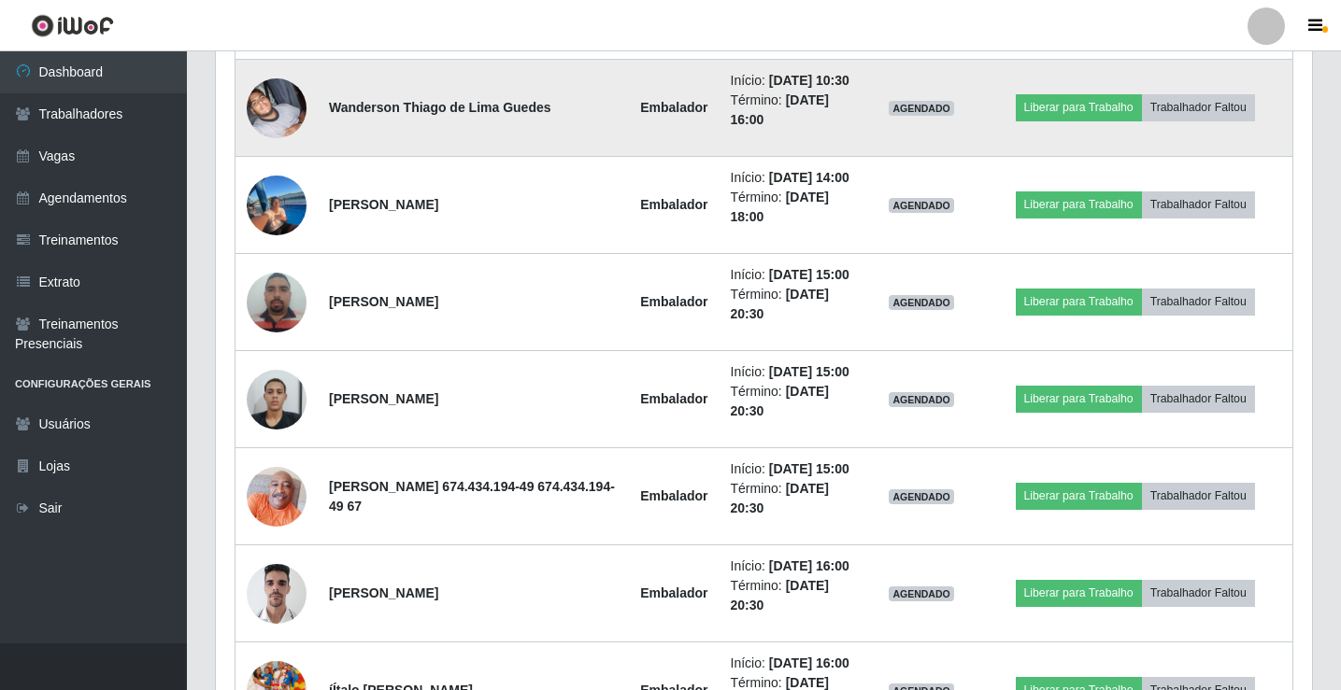
click at [274, 138] on img at bounding box center [277, 108] width 60 height 60
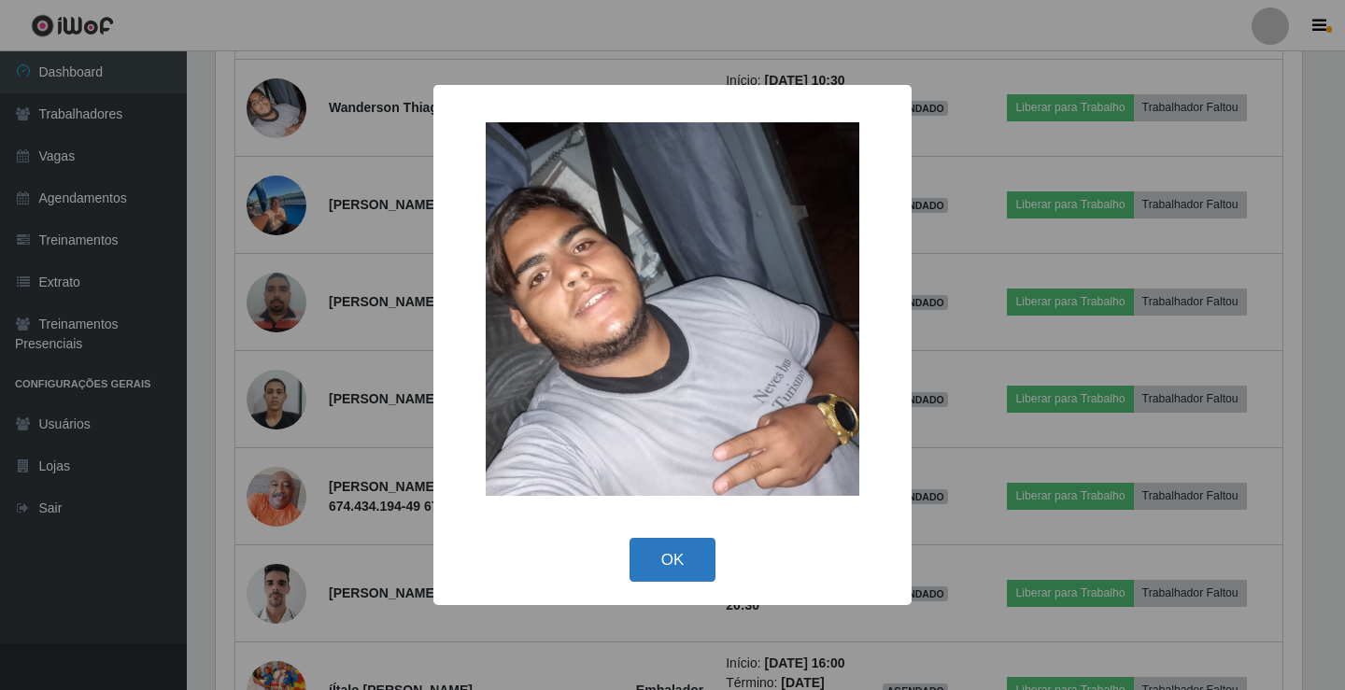
click at [682, 568] on button "OK" at bounding box center [673, 560] width 87 height 44
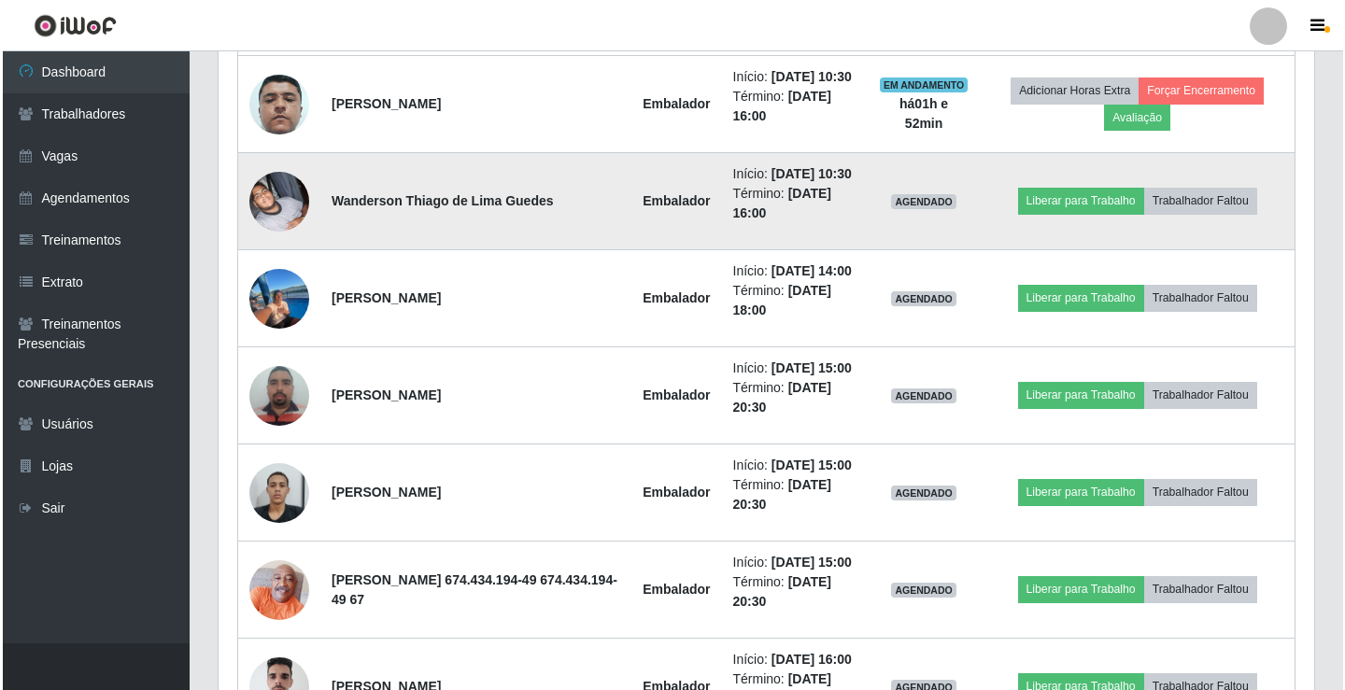
scroll to position [1245, 0]
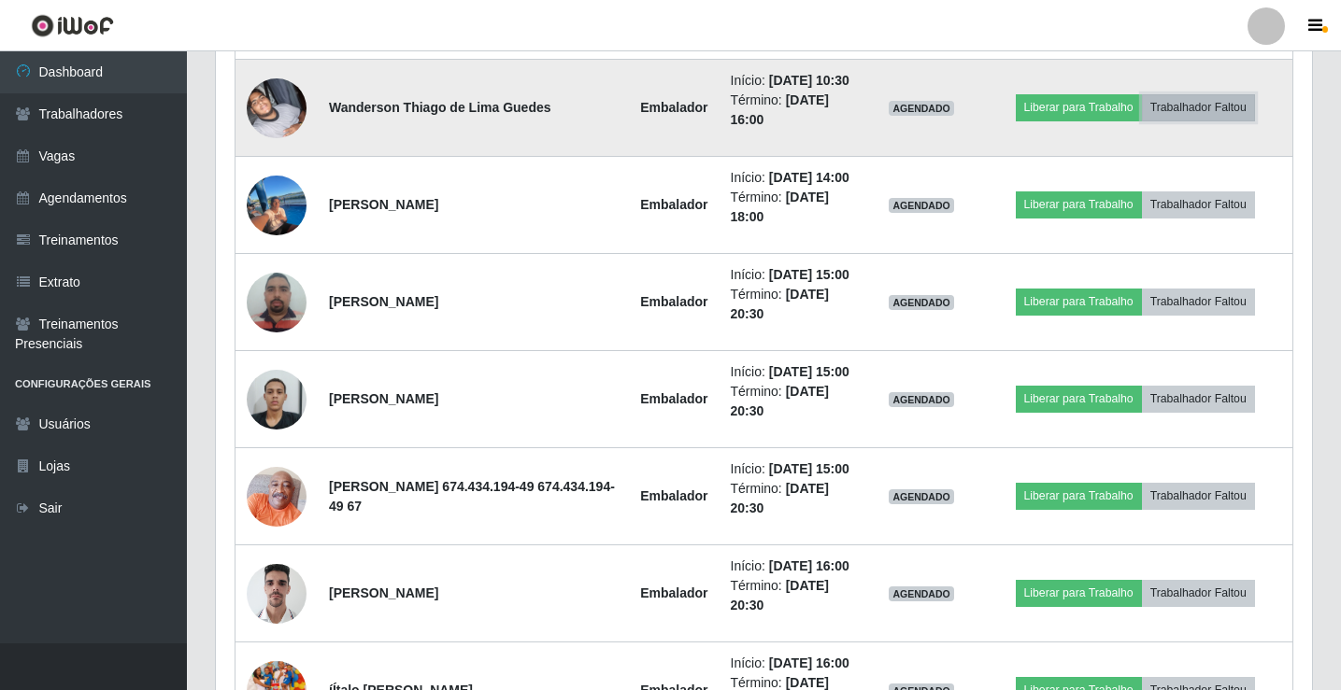
click at [1240, 121] on button "Trabalhador Faltou" at bounding box center [1198, 107] width 113 height 26
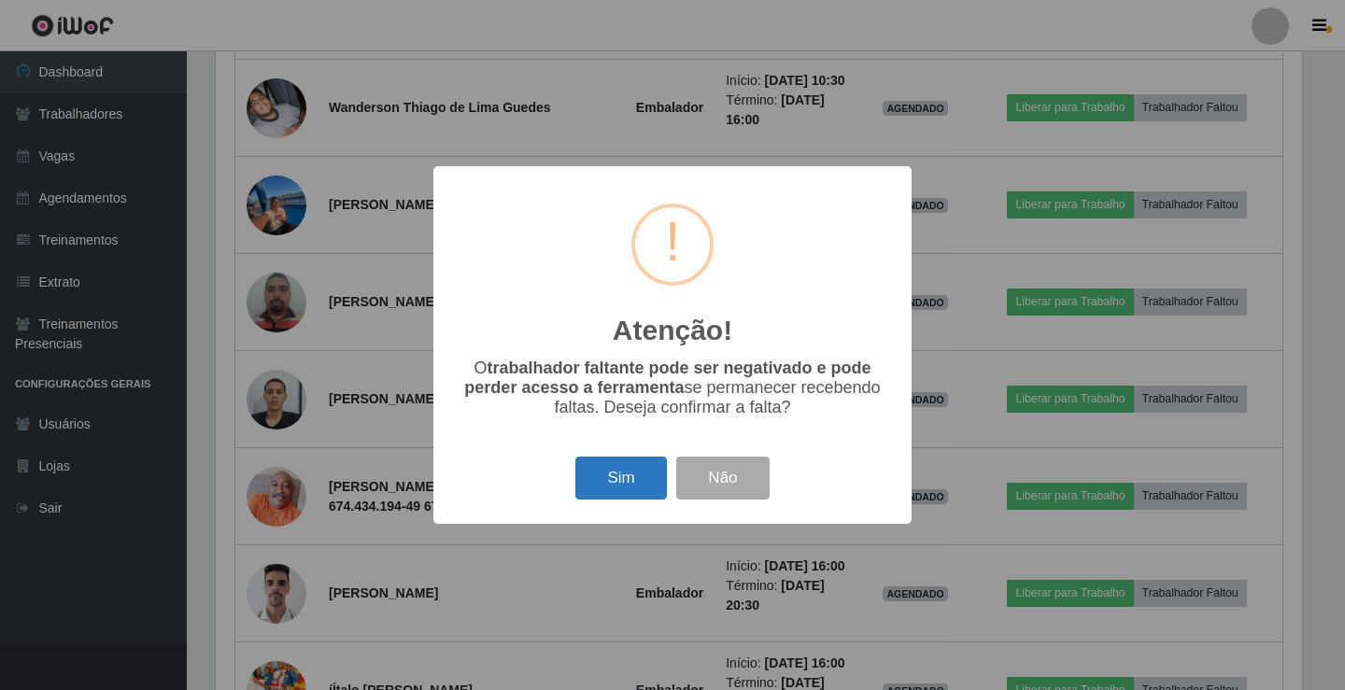
click at [629, 475] on button "Sim" at bounding box center [620, 479] width 91 height 44
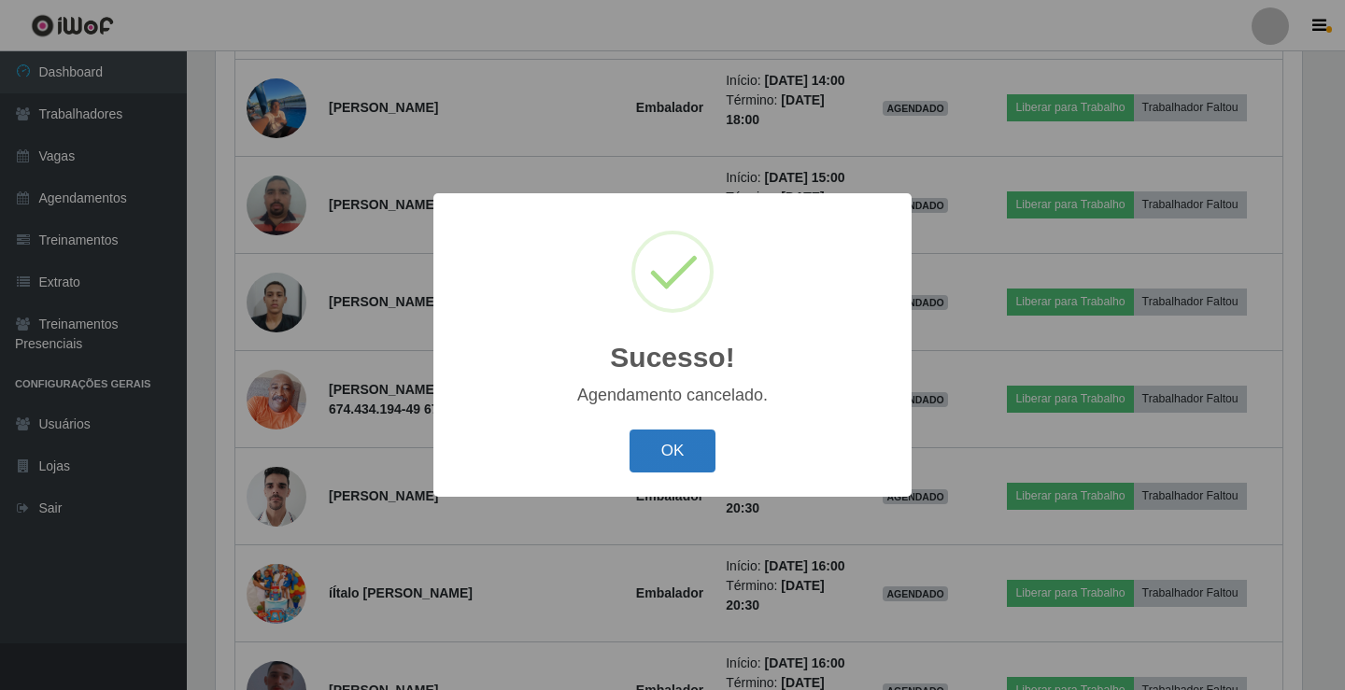
click at [660, 446] on button "OK" at bounding box center [673, 452] width 87 height 44
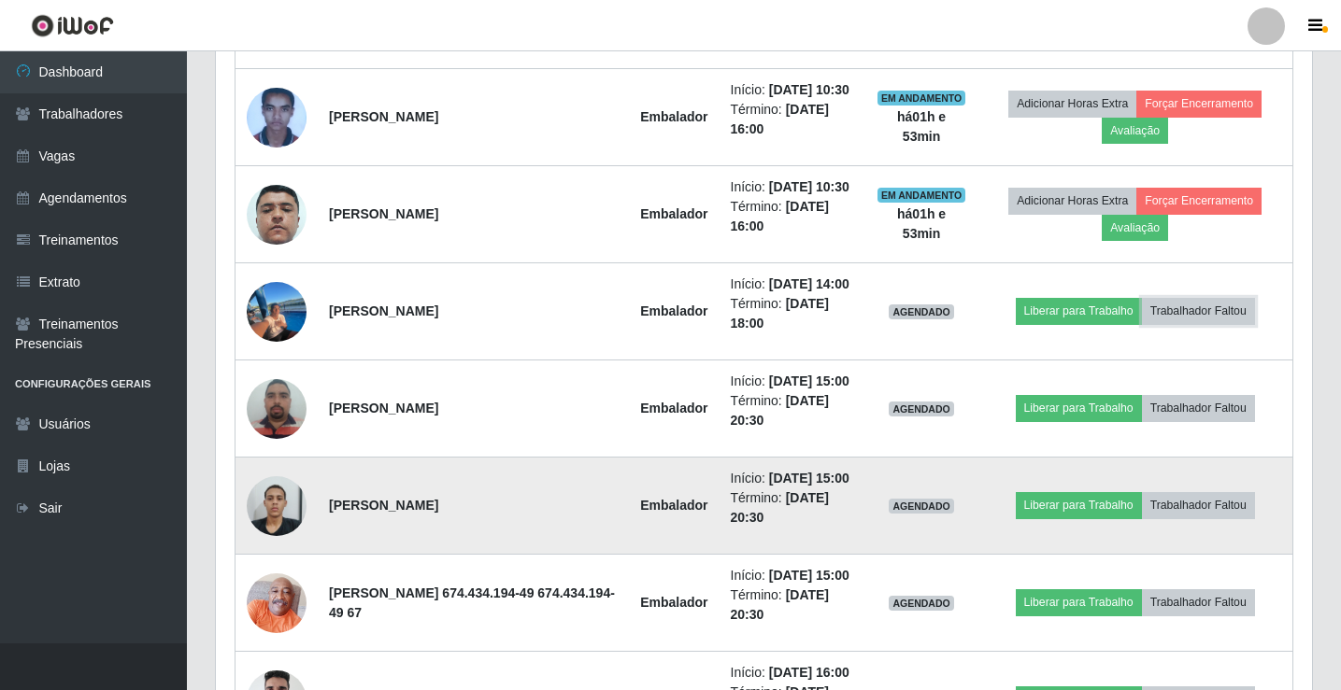
scroll to position [1058, 0]
